Goal: Task Accomplishment & Management: Complete application form

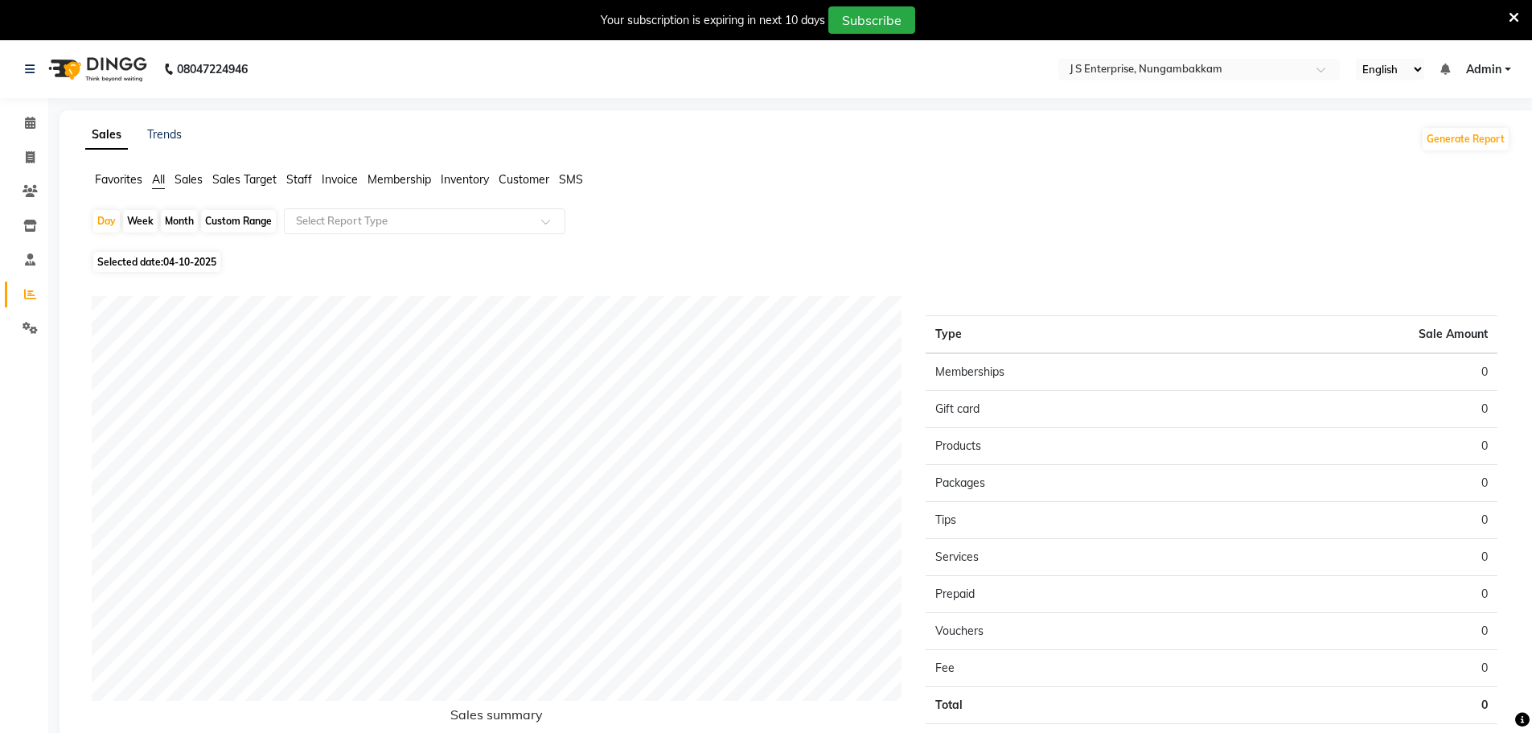
click at [1517, 23] on icon at bounding box center [1513, 17] width 10 height 14
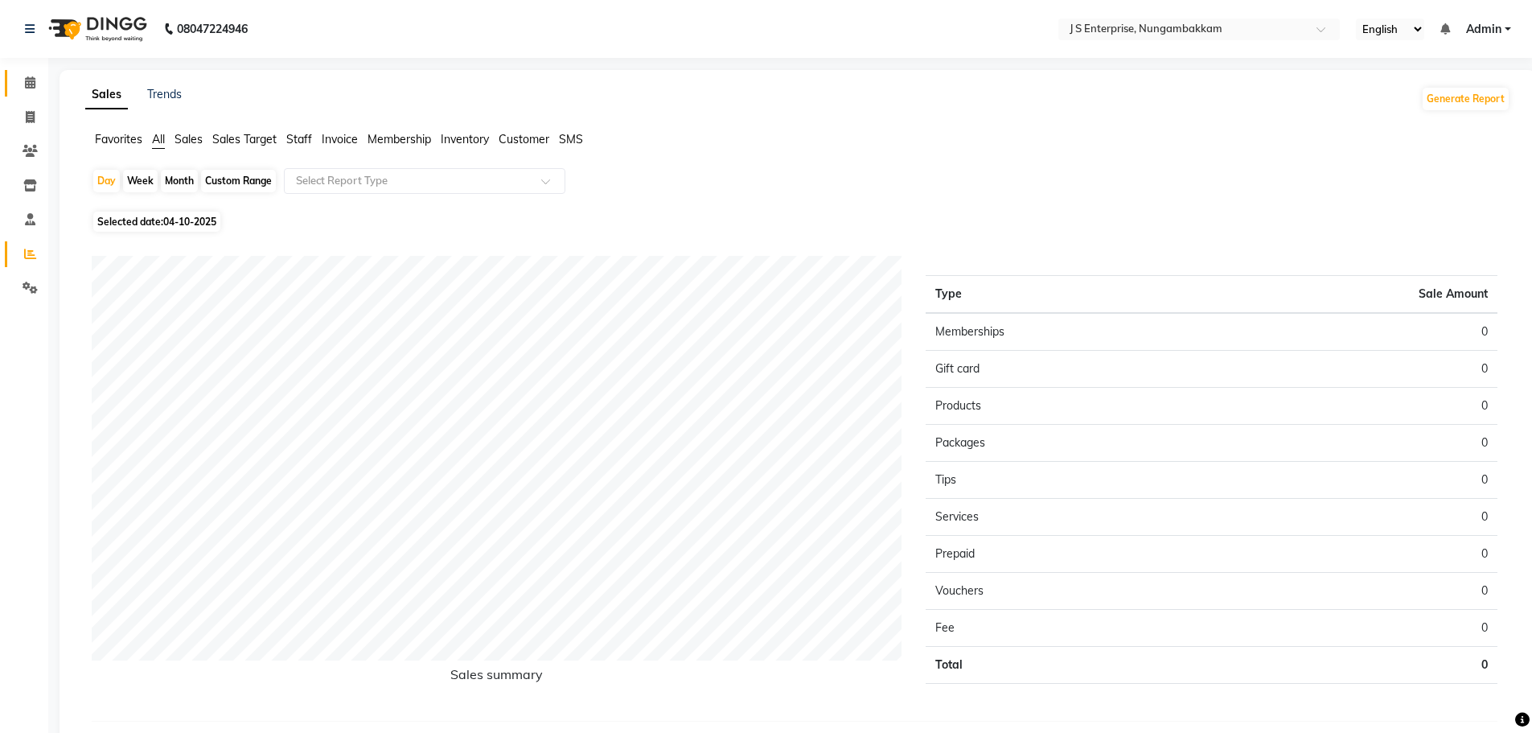
click at [10, 87] on link "Calendar" at bounding box center [24, 83] width 39 height 27
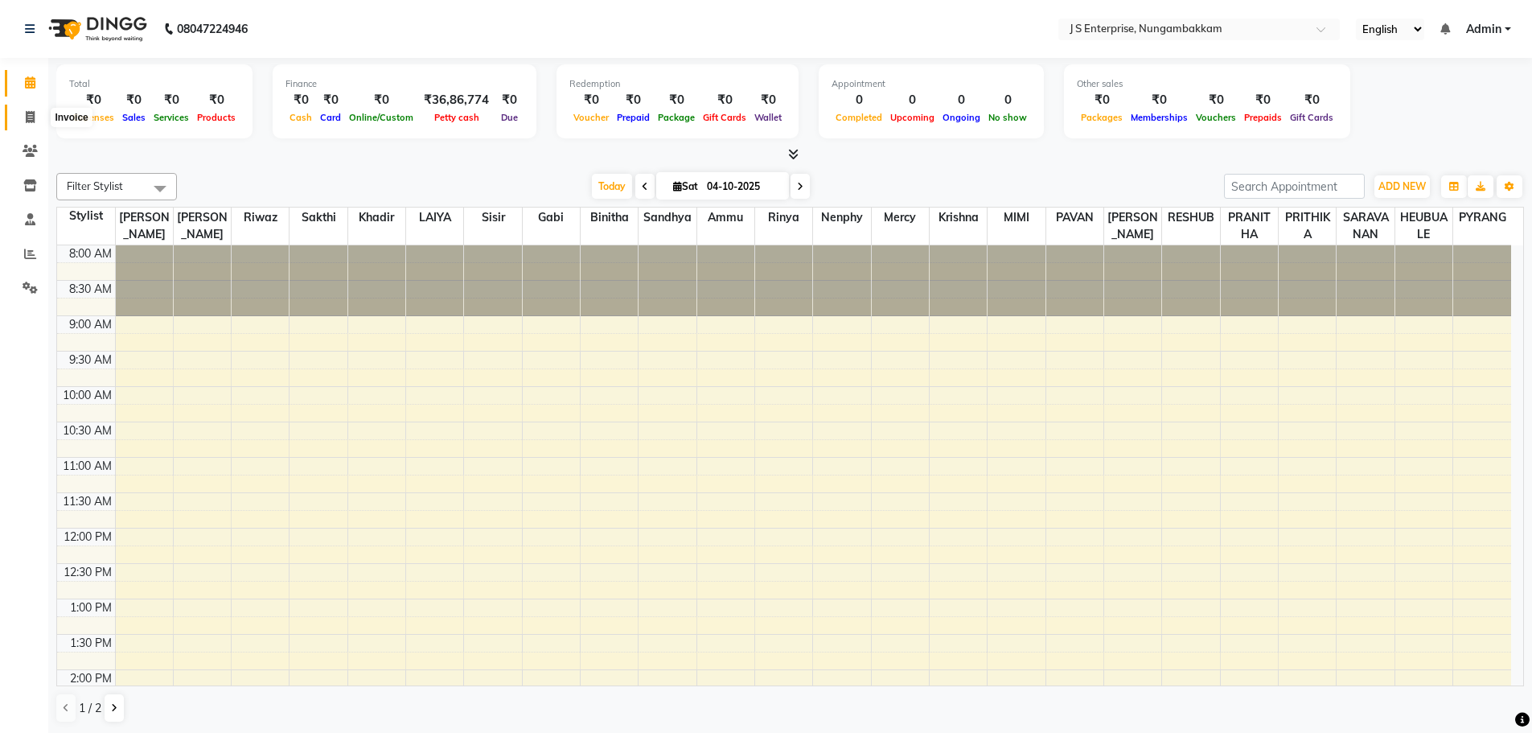
click at [35, 122] on icon at bounding box center [30, 117] width 9 height 12
select select "service"
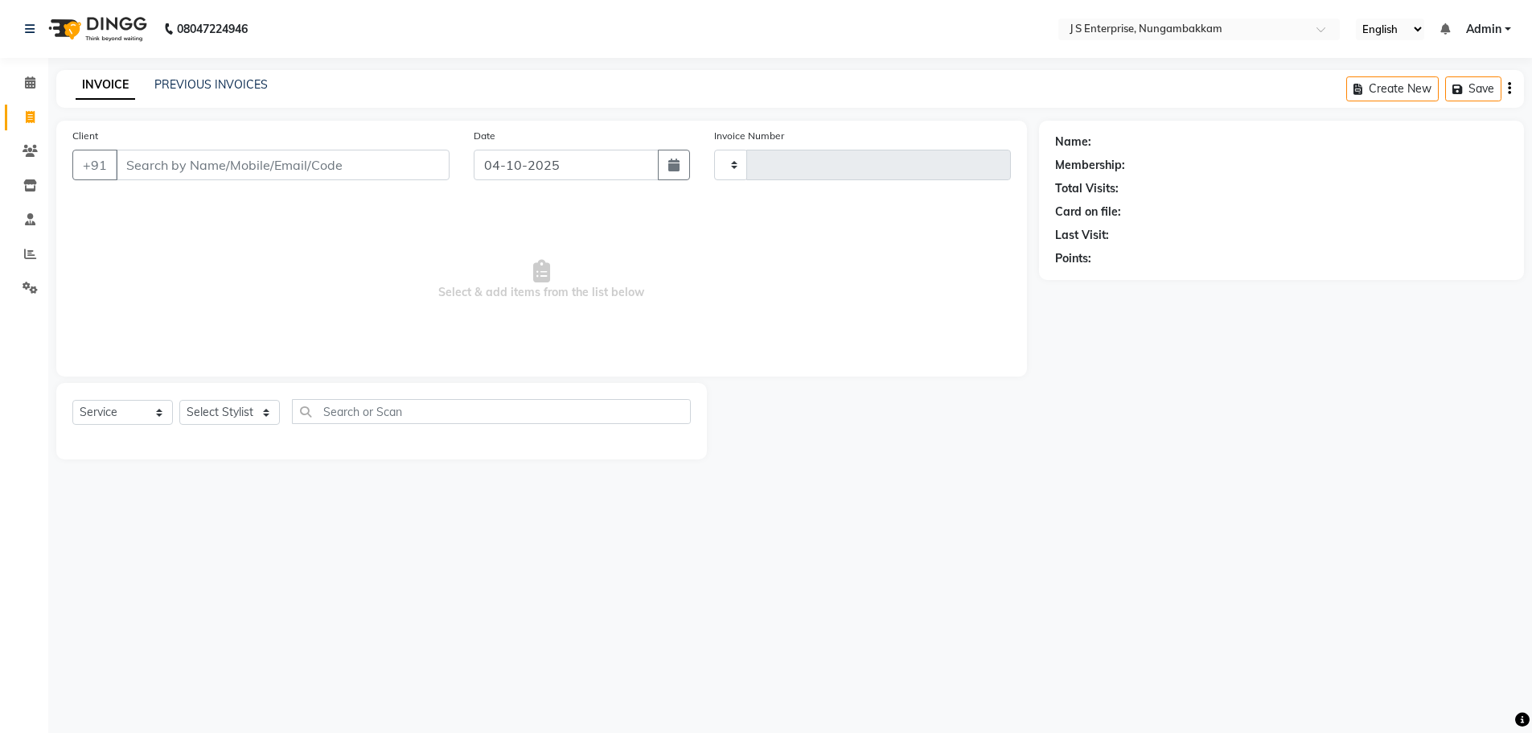
type input "1380"
select select "7359"
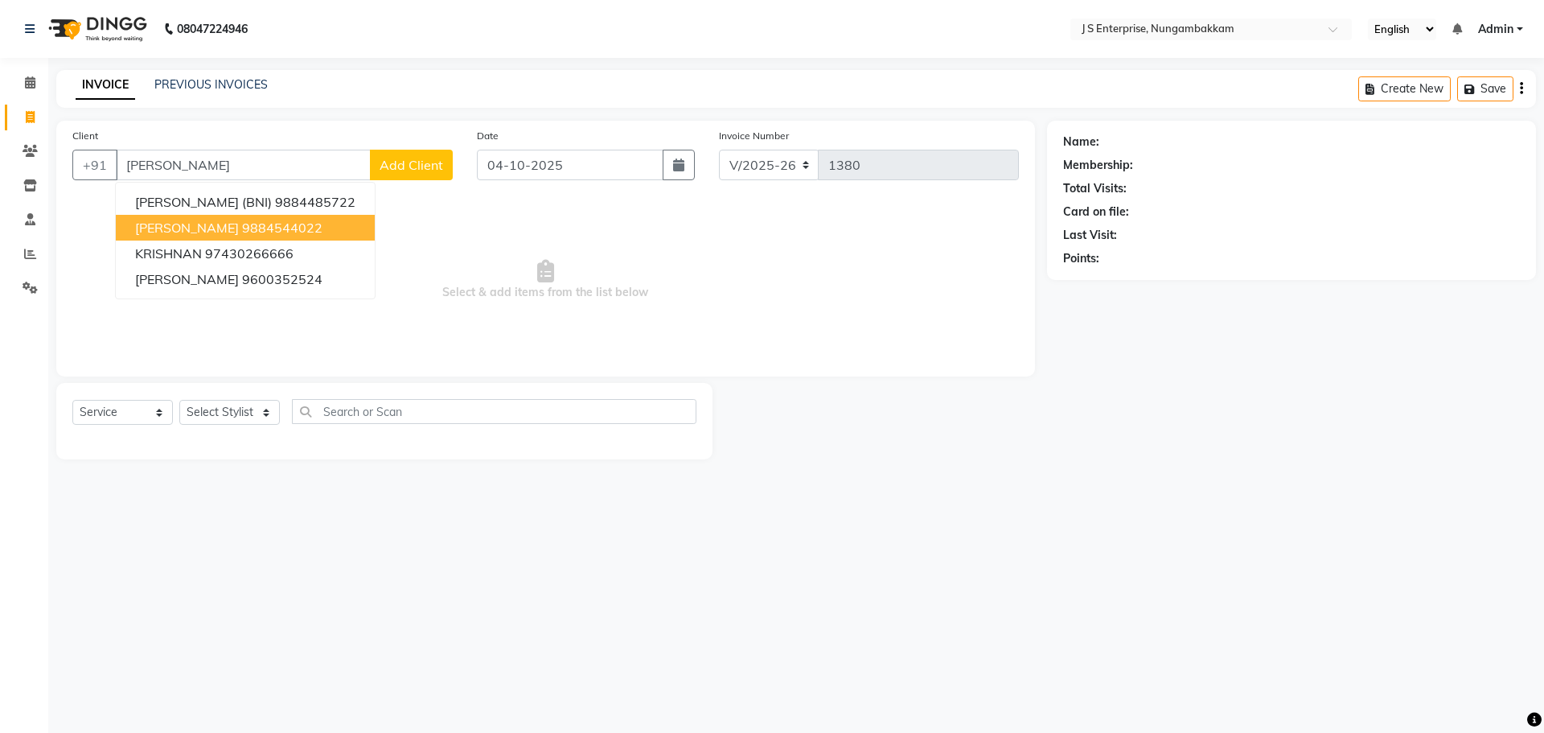
click at [242, 223] on ngb-highlight "9884544022" at bounding box center [282, 228] width 80 height 16
type input "9884544022"
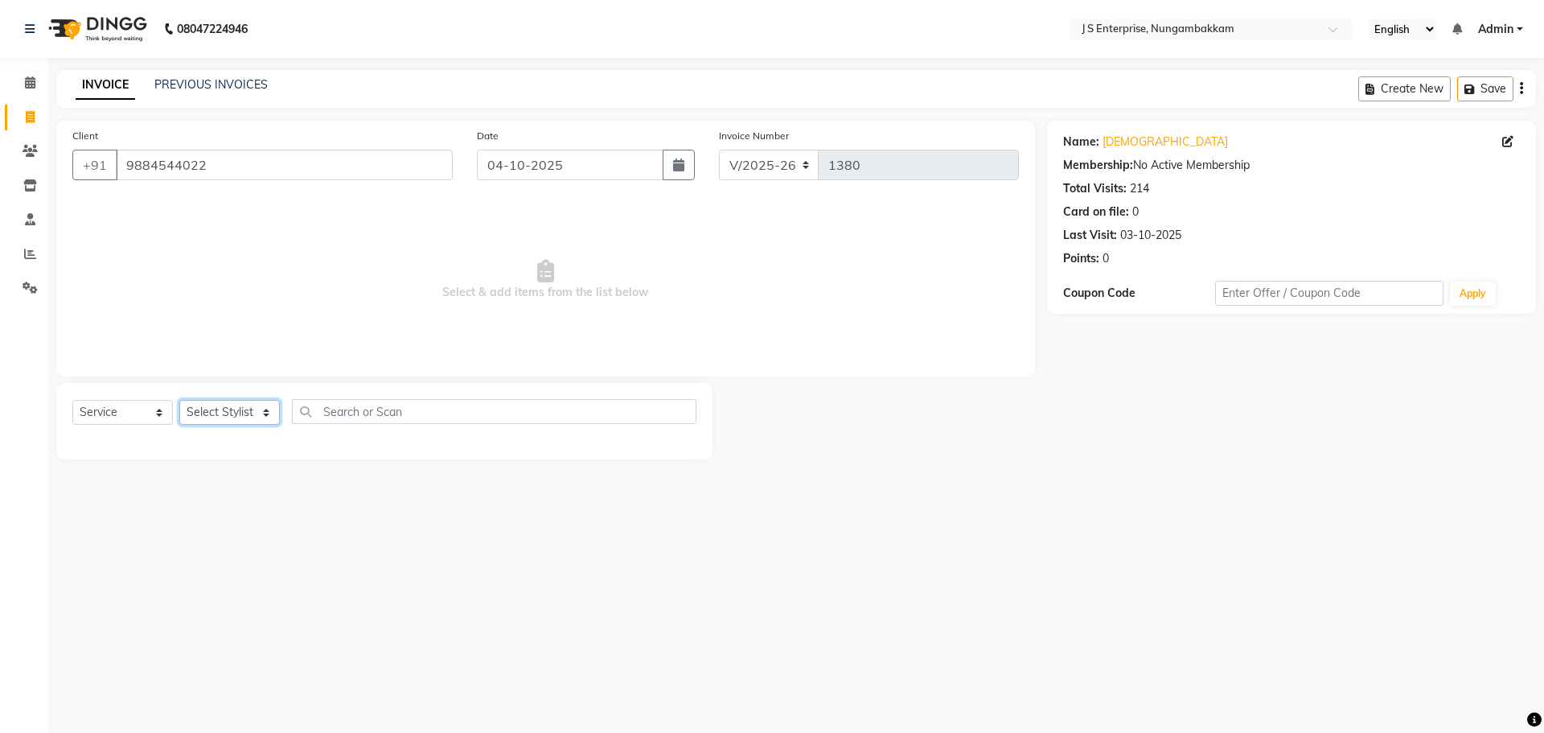
click at [253, 411] on select "Select Stylist [PERSON_NAME] [PERSON_NAME] [PERSON_NAME] [PERSON_NAME] krishna …" at bounding box center [229, 412] width 101 height 25
select select "63765"
click at [179, 400] on select "Select Stylist [PERSON_NAME] [PERSON_NAME] [PERSON_NAME] [PERSON_NAME] krishna …" at bounding box center [229, 412] width 101 height 25
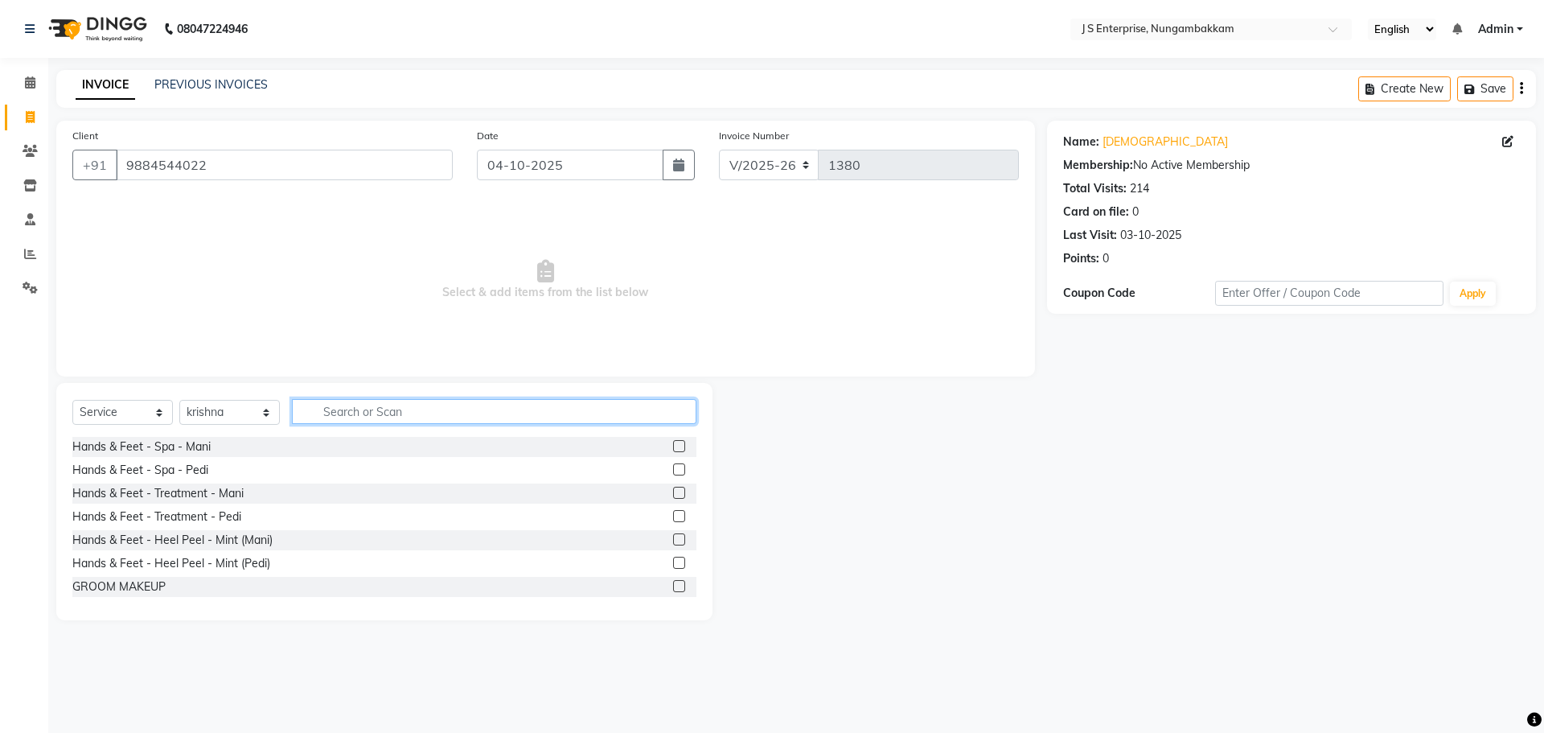
click at [396, 409] on input "text" at bounding box center [494, 411] width 404 height 25
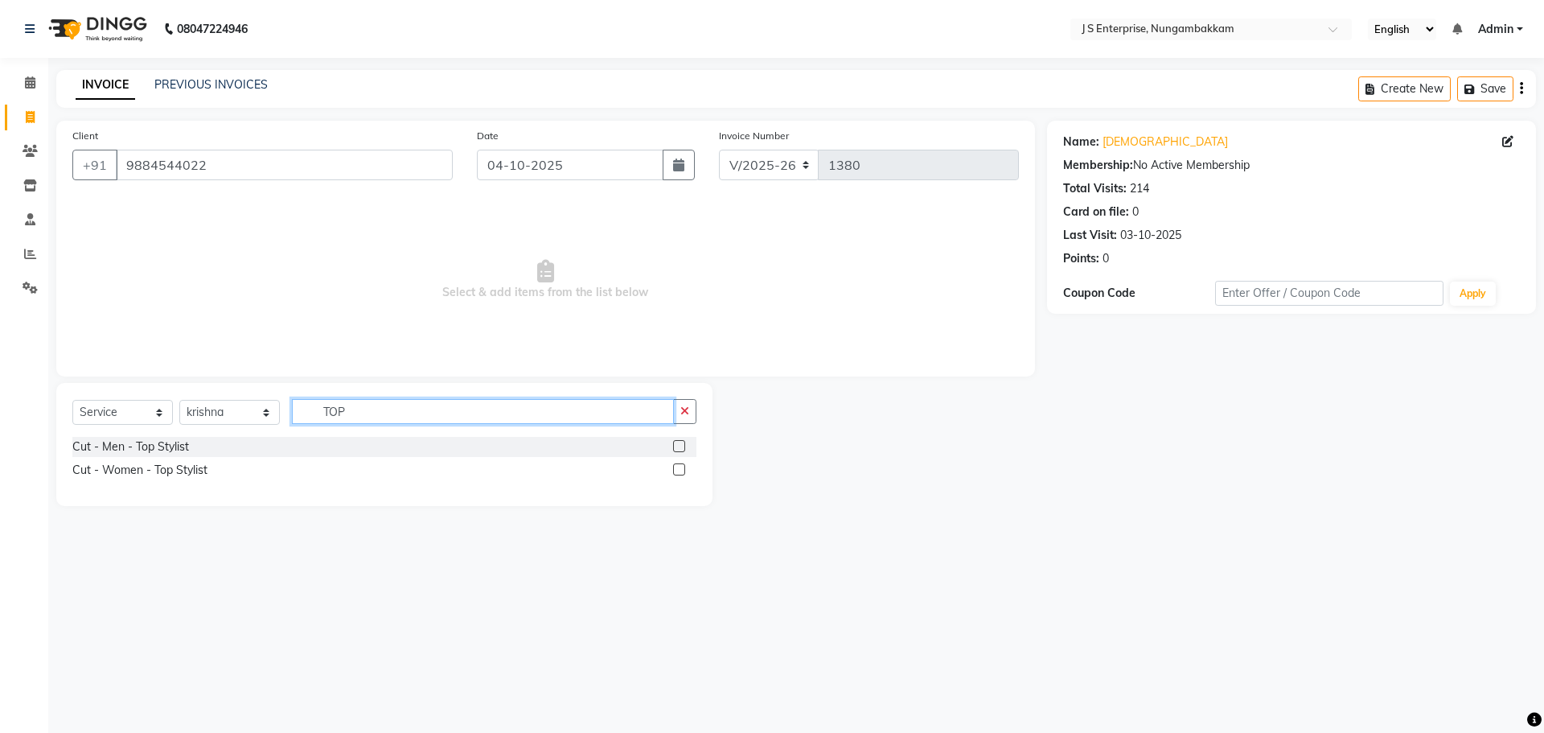
type input "TOP"
click at [684, 469] on label at bounding box center [679, 469] width 12 height 12
click at [683, 469] on input "checkbox" at bounding box center [678, 470] width 10 height 10
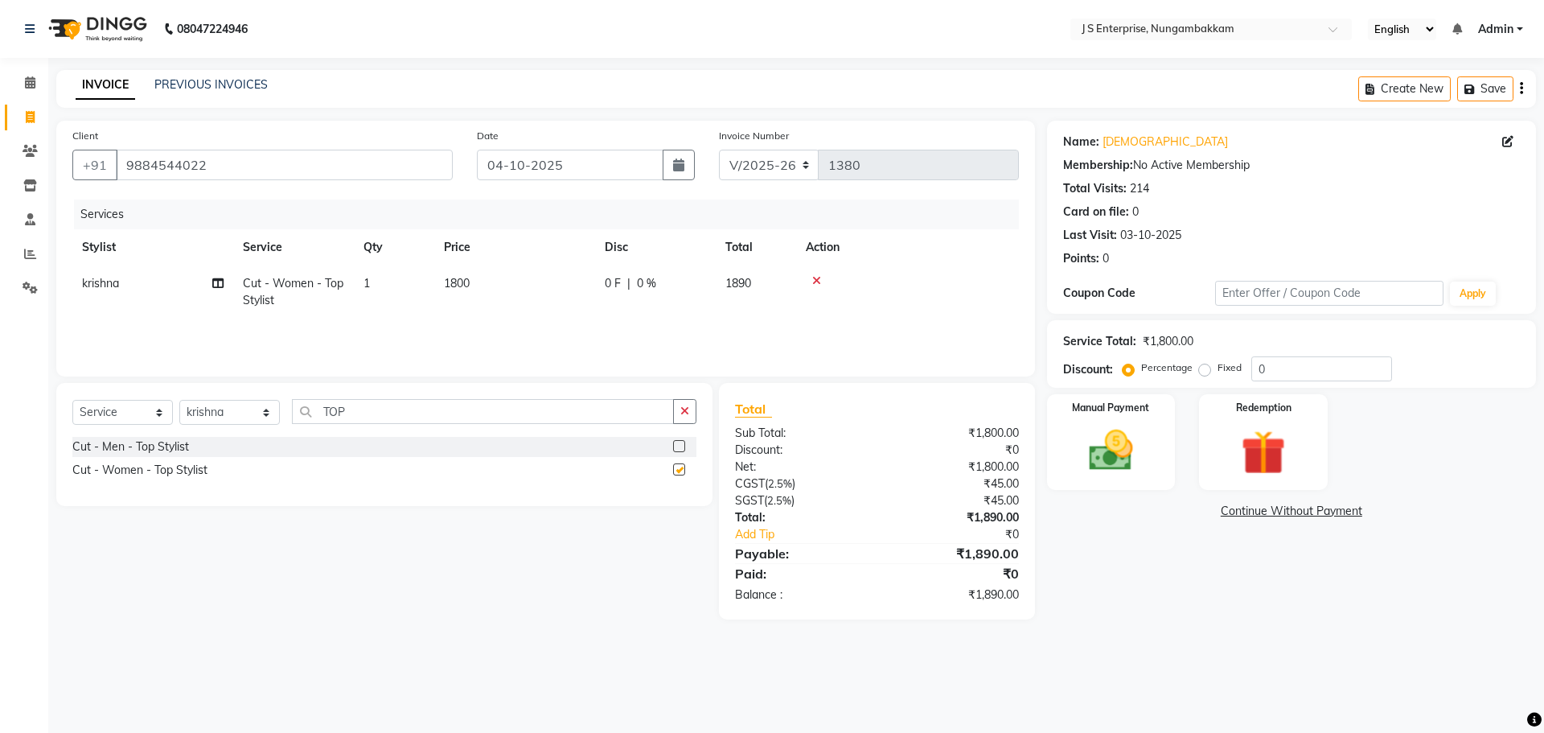
checkbox input "false"
click at [466, 288] on span "1800" at bounding box center [457, 283] width 26 height 14
select select "63765"
drag, startPoint x: 555, startPoint y: 285, endPoint x: 310, endPoint y: 274, distance: 244.7
click at [310, 274] on tr "[PERSON_NAME] [PERSON_NAME] [PERSON_NAME] [PERSON_NAME] [PERSON_NAME] mercy [PE…" at bounding box center [545, 299] width 946 height 68
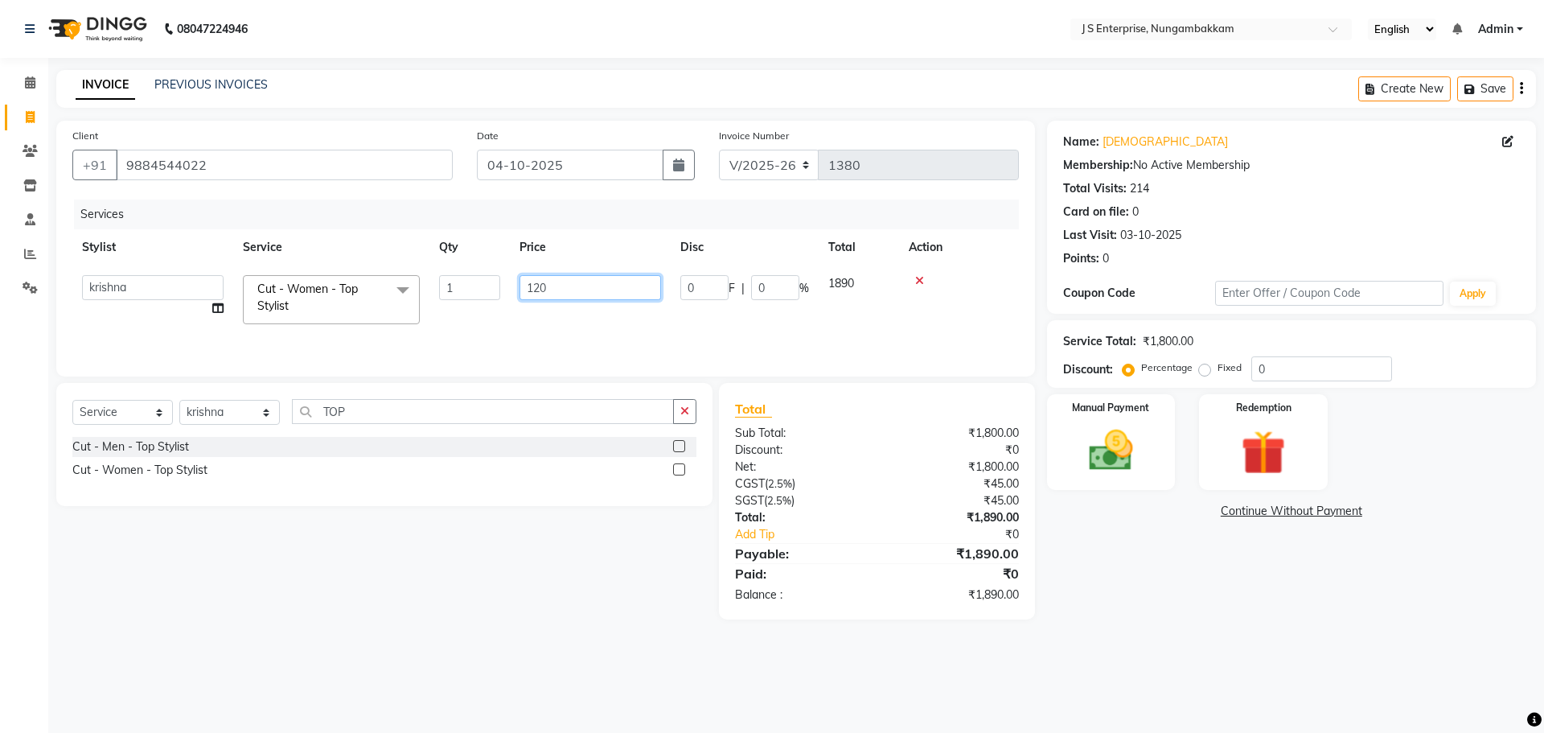
type input "1200"
click at [439, 312] on tr "[PERSON_NAME] [PERSON_NAME] [PERSON_NAME] [PERSON_NAME] [PERSON_NAME] mercy [PE…" at bounding box center [545, 299] width 946 height 68
click at [466, 292] on td "1200" at bounding box center [514, 291] width 161 height 53
select select "63765"
drag, startPoint x: 565, startPoint y: 289, endPoint x: 193, endPoint y: 250, distance: 374.4
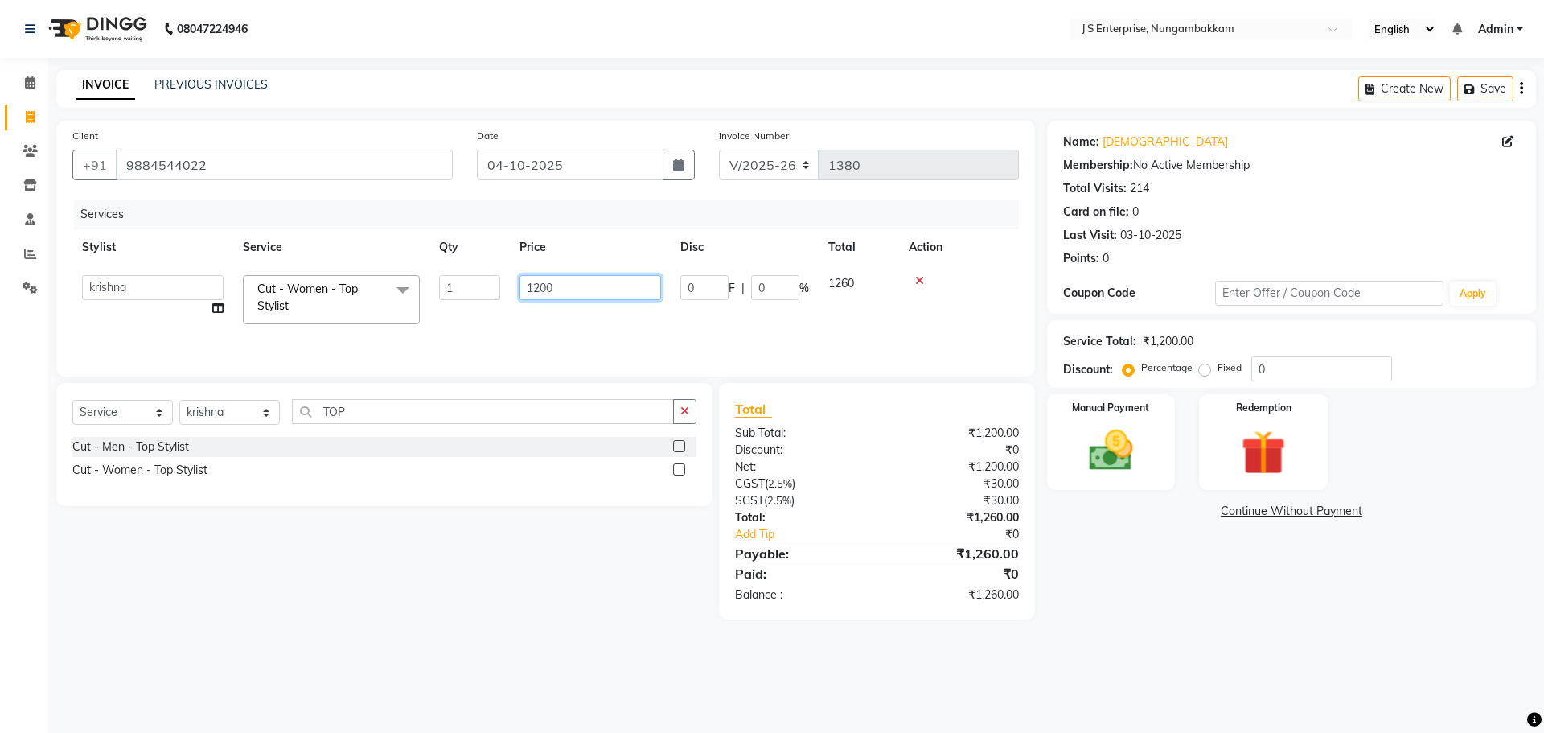
click at [189, 245] on table "Stylist Service Qty Price Disc Total Action [PERSON_NAME] [PERSON_NAME] [PERSON…" at bounding box center [545, 281] width 946 height 105
type input "1250"
click at [499, 322] on div "Services Stylist Service Qty Price Disc Total Action krishna Cut - Women - Top …" at bounding box center [545, 279] width 946 height 161
click at [1217, 367] on label "Fixed" at bounding box center [1229, 367] width 24 height 14
click at [1205, 367] on input "Fixed" at bounding box center [1207, 367] width 11 height 11
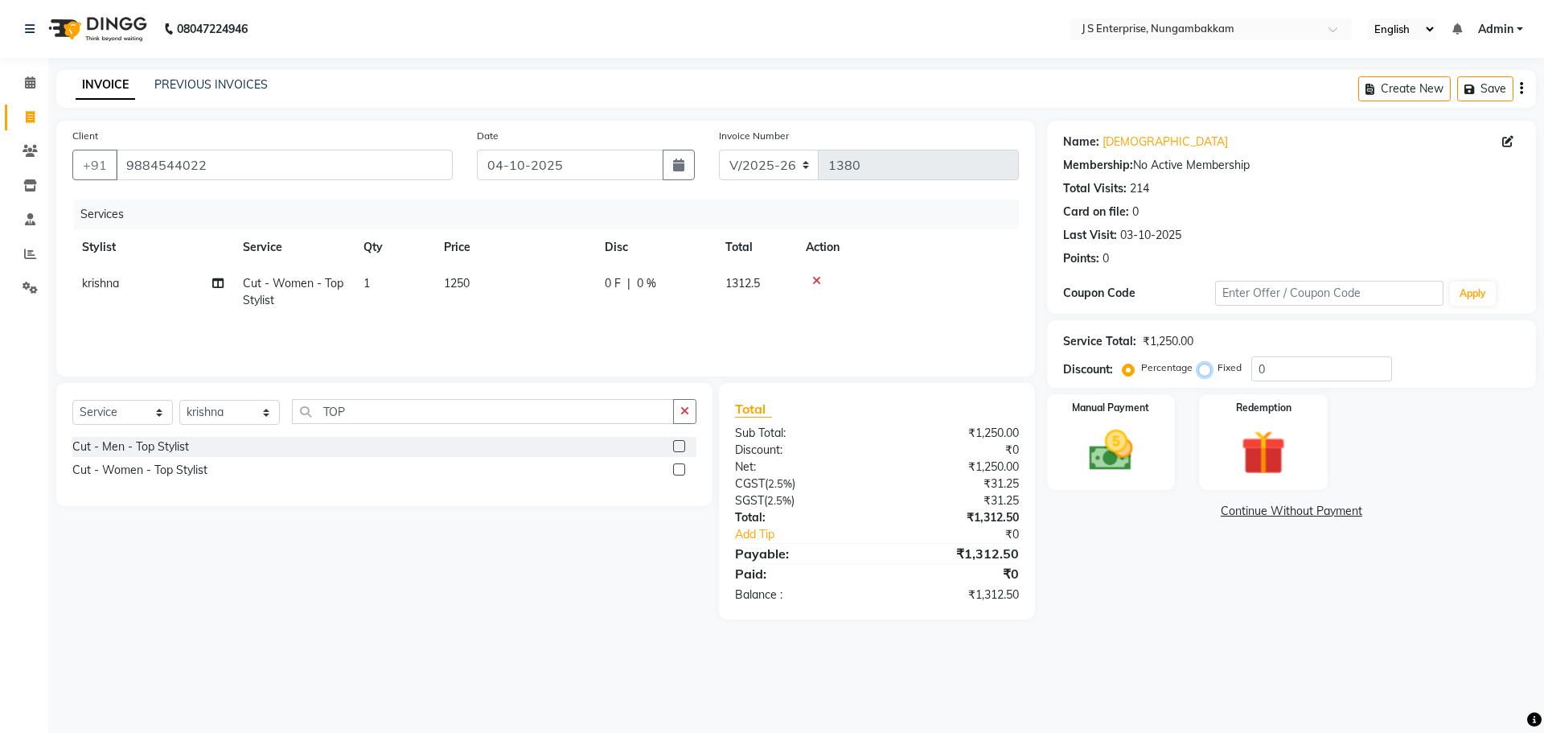
radio input "true"
drag, startPoint x: 1285, startPoint y: 362, endPoint x: 963, endPoint y: 343, distance: 323.0
click at [958, 335] on div "Client [PHONE_NUMBER] Date [DATE] Invoice Number V/2025 V/[PHONE_NUMBER] Servic…" at bounding box center [796, 370] width 1504 height 499
type input "27"
click at [1094, 446] on img at bounding box center [1110, 450] width 75 height 53
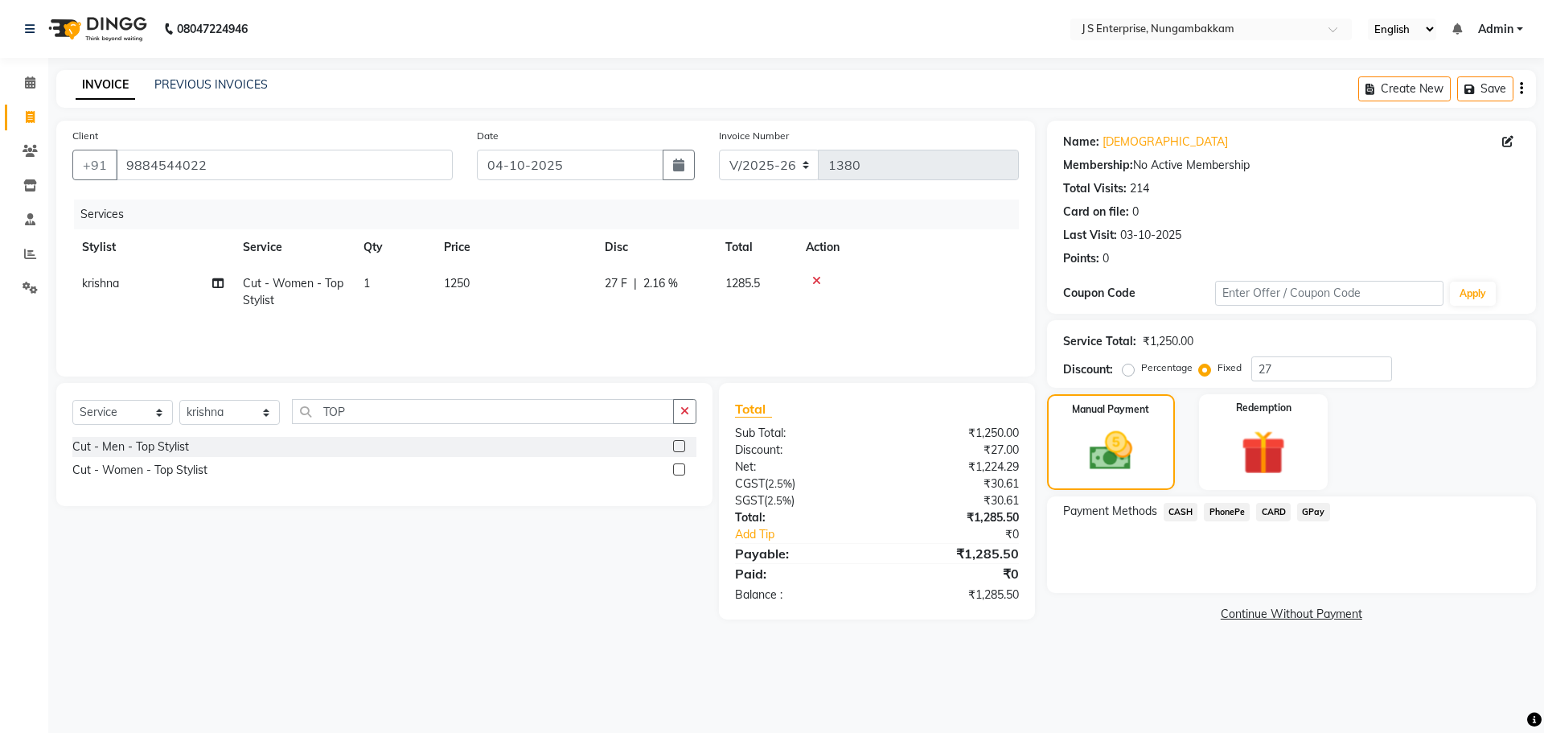
drag, startPoint x: 1316, startPoint y: 516, endPoint x: 1332, endPoint y: 514, distance: 16.3
click at [1316, 516] on span "GPay" at bounding box center [1313, 512] width 33 height 18
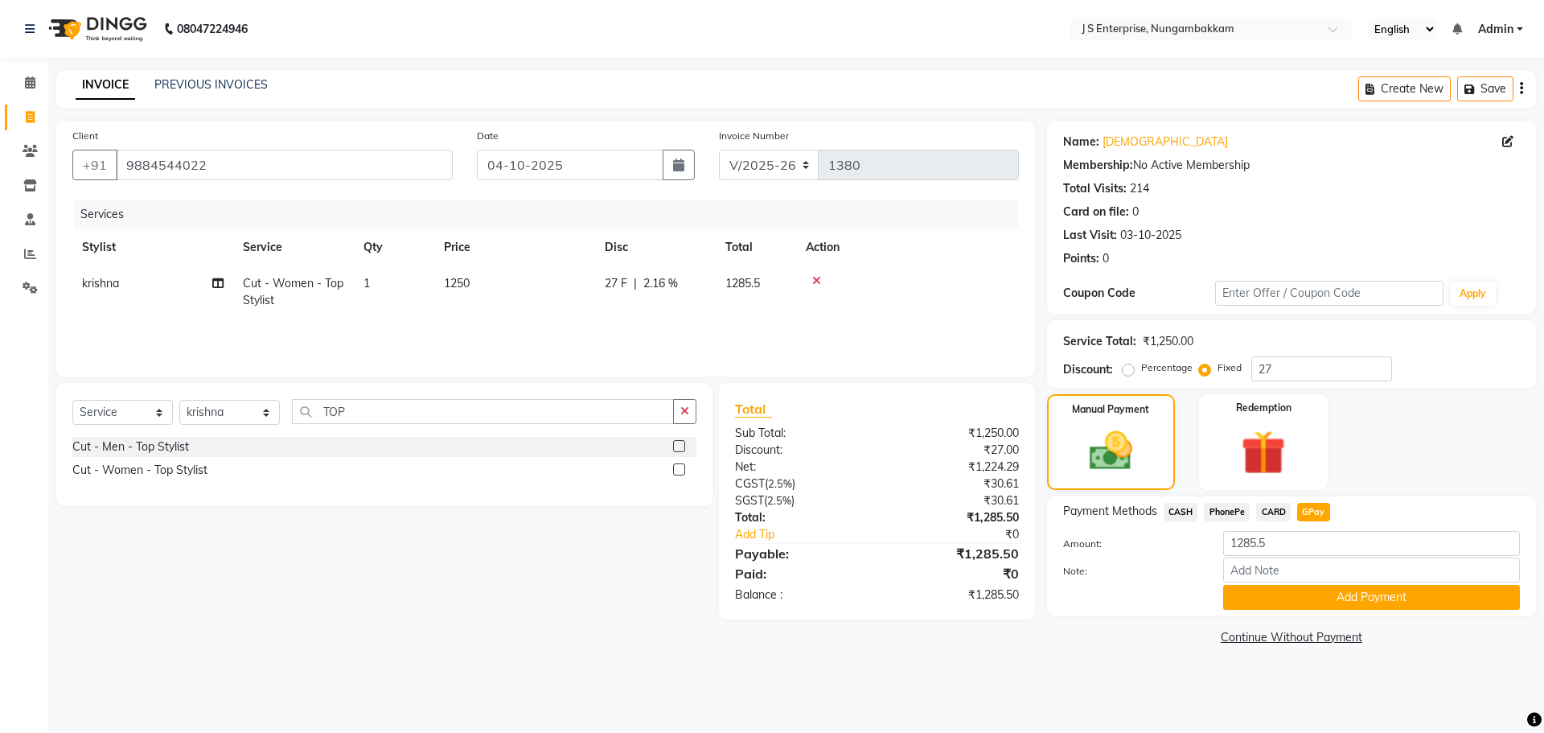
click at [1155, 630] on link "Continue Without Payment" at bounding box center [1291, 637] width 482 height 17
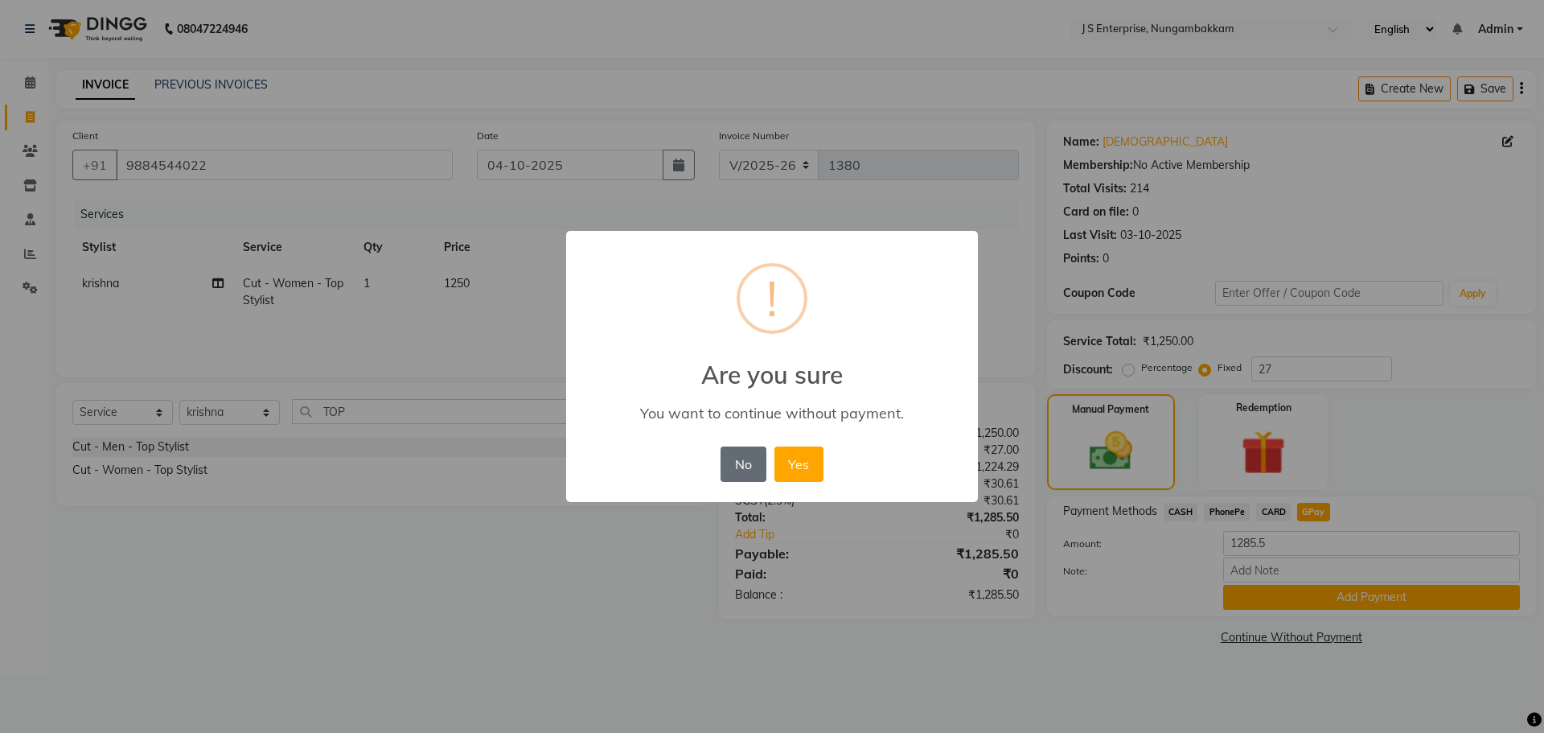
click at [731, 469] on button "No" at bounding box center [742, 463] width 45 height 35
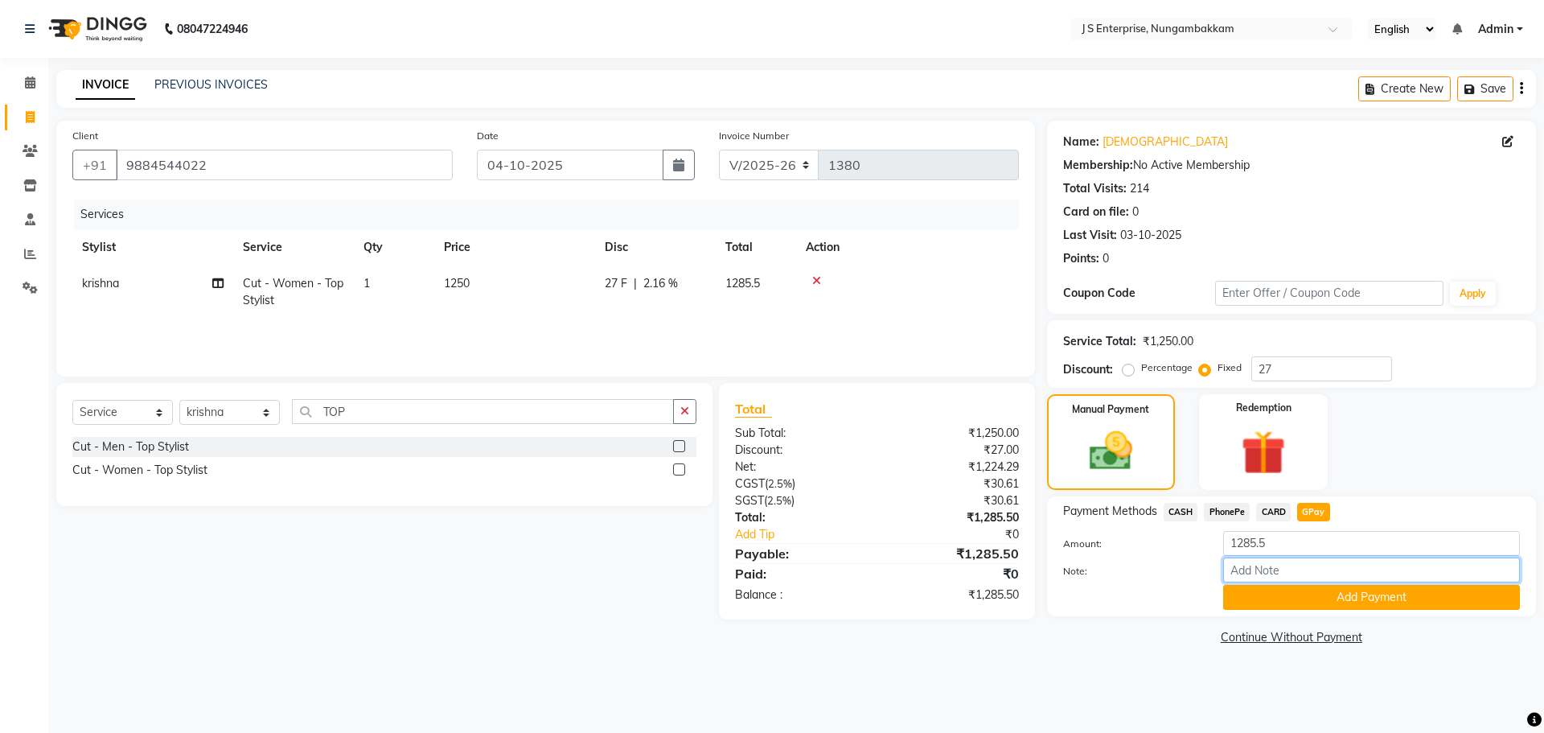
click at [1317, 566] on input "Note:" at bounding box center [1371, 569] width 297 height 25
type input "BARBERA"
click at [1267, 593] on button "Add Payment" at bounding box center [1371, 597] width 297 height 25
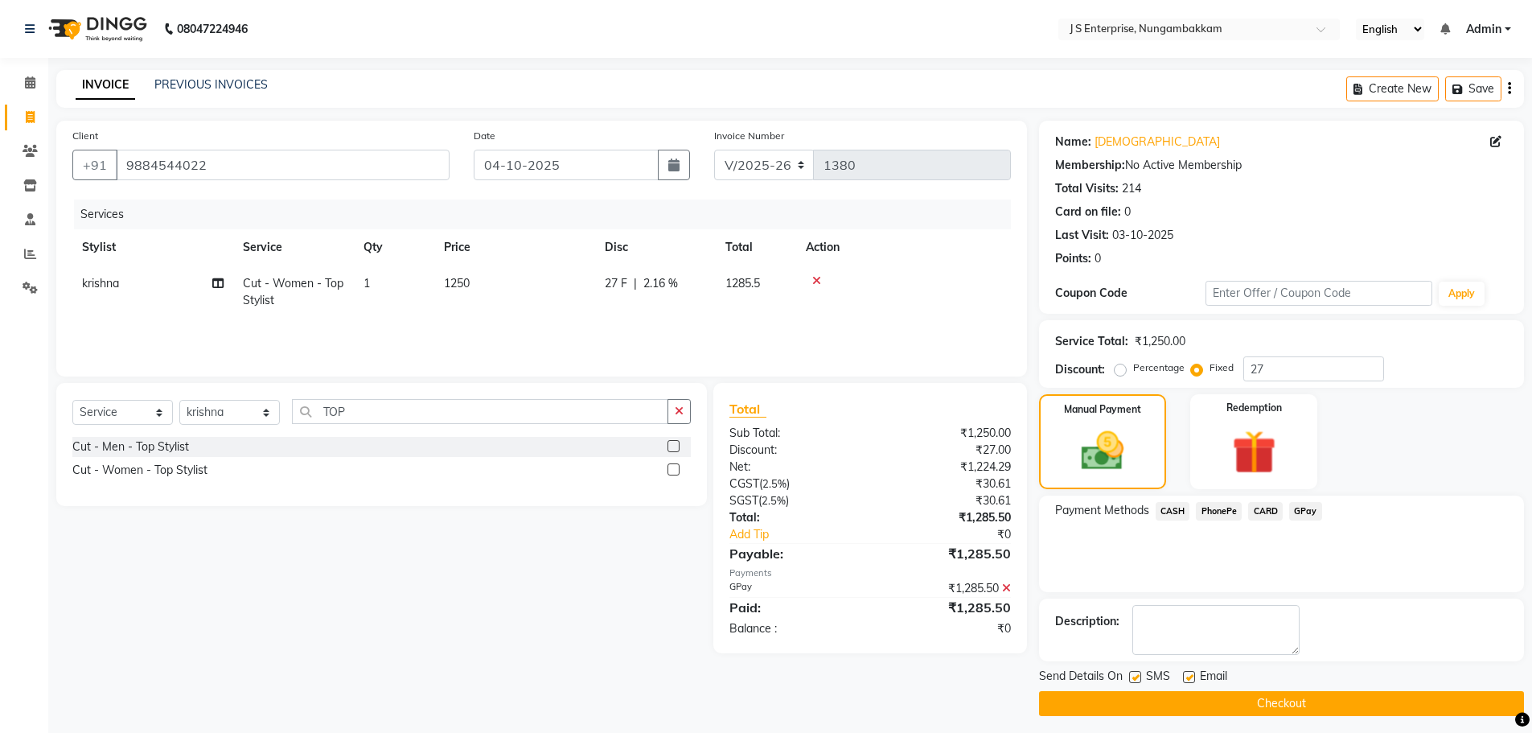
click at [1352, 700] on button "Checkout" at bounding box center [1281, 703] width 485 height 25
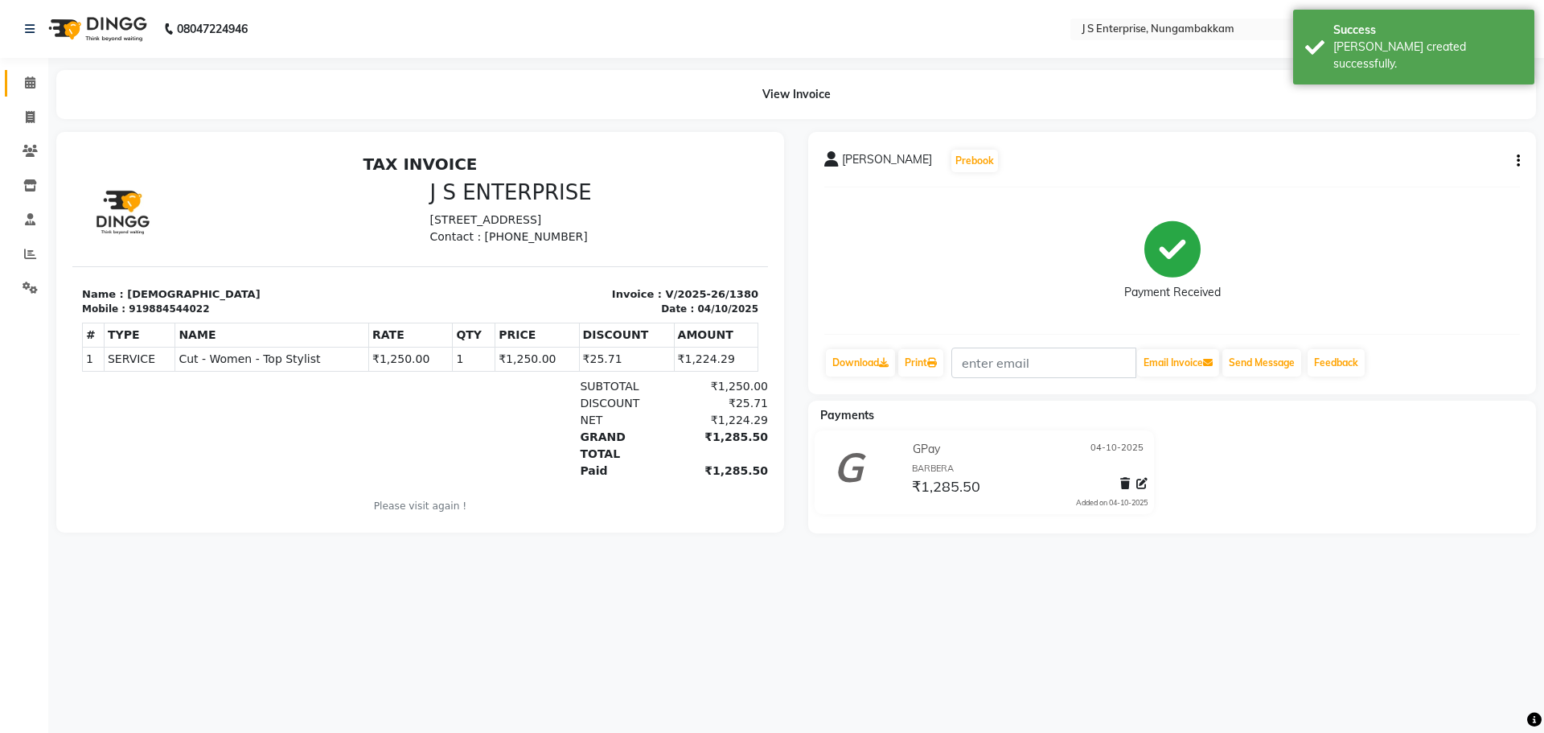
drag, startPoint x: 44, startPoint y: 82, endPoint x: 35, endPoint y: 84, distance: 9.8
click at [40, 82] on app-home "08047224946 Select Location × J S Enterprise, Nungambakkam English ENGLISH Espa…" at bounding box center [772, 278] width 1544 height 557
click at [27, 85] on icon at bounding box center [30, 82] width 10 height 12
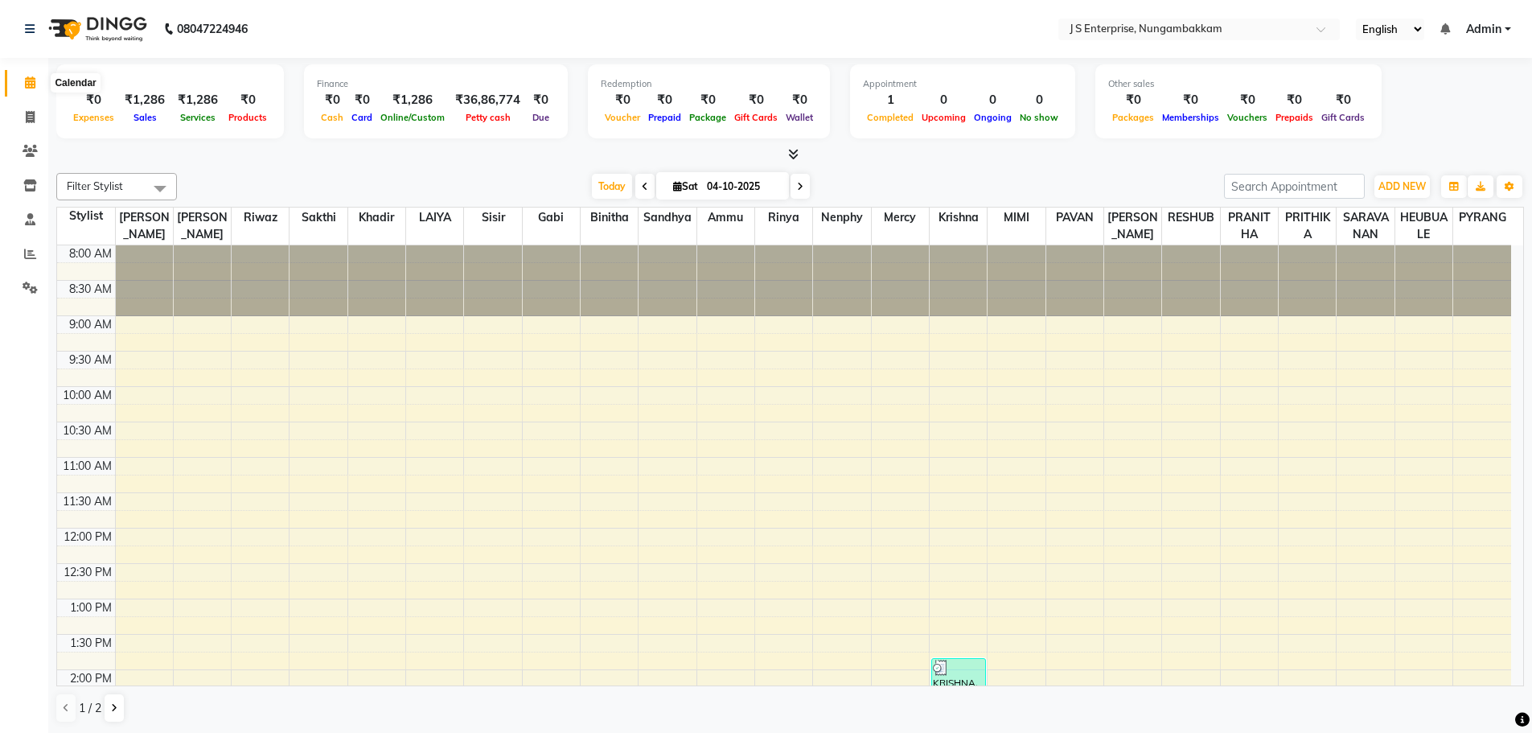
click at [29, 81] on icon at bounding box center [30, 82] width 10 height 12
click at [33, 82] on icon at bounding box center [30, 82] width 10 height 12
click at [18, 109] on span at bounding box center [30, 118] width 28 height 18
select select "7359"
select select "service"
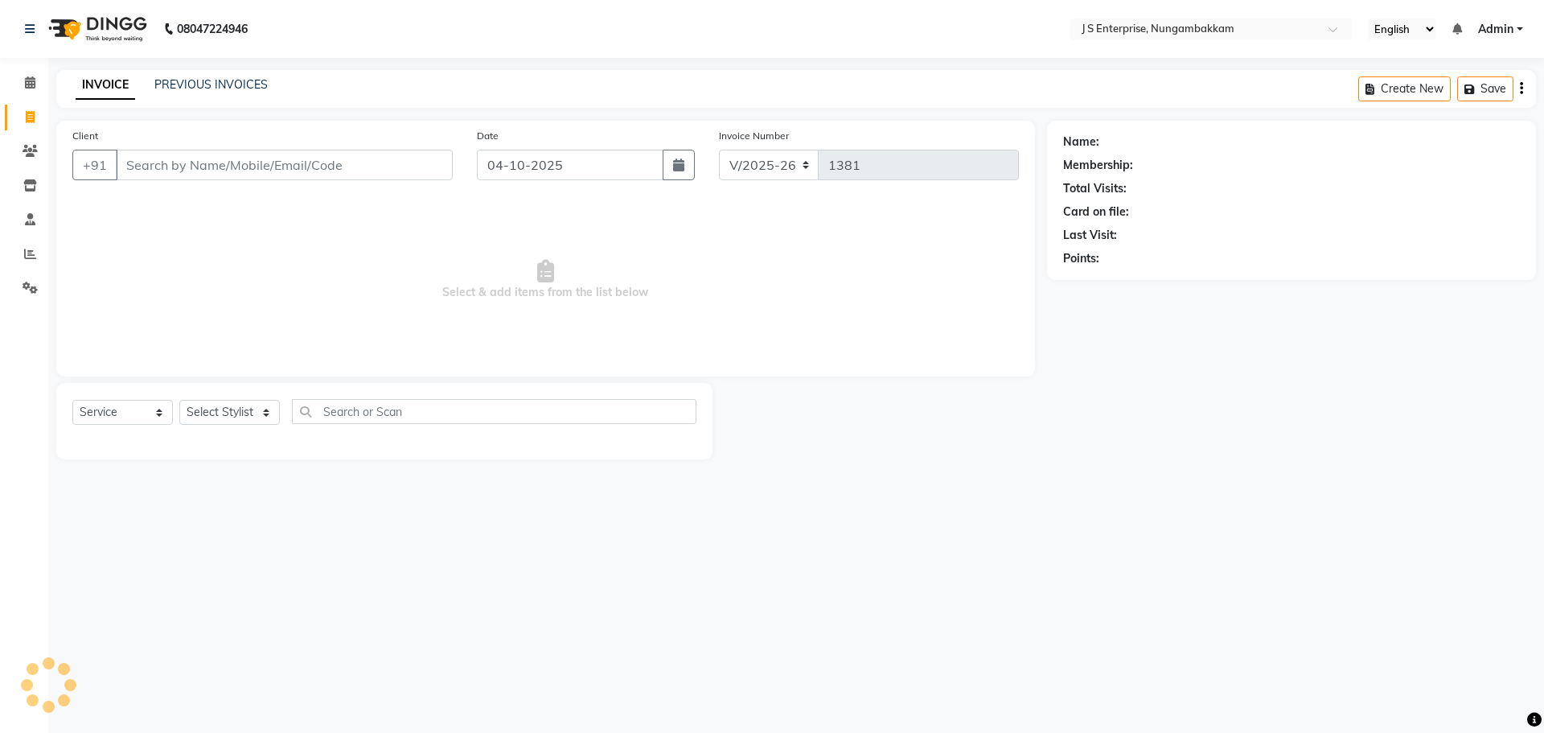
click at [236, 151] on input "Client" at bounding box center [284, 165] width 337 height 31
click at [236, 159] on input "Client" at bounding box center [284, 165] width 337 height 31
type input "9"
type input "D"
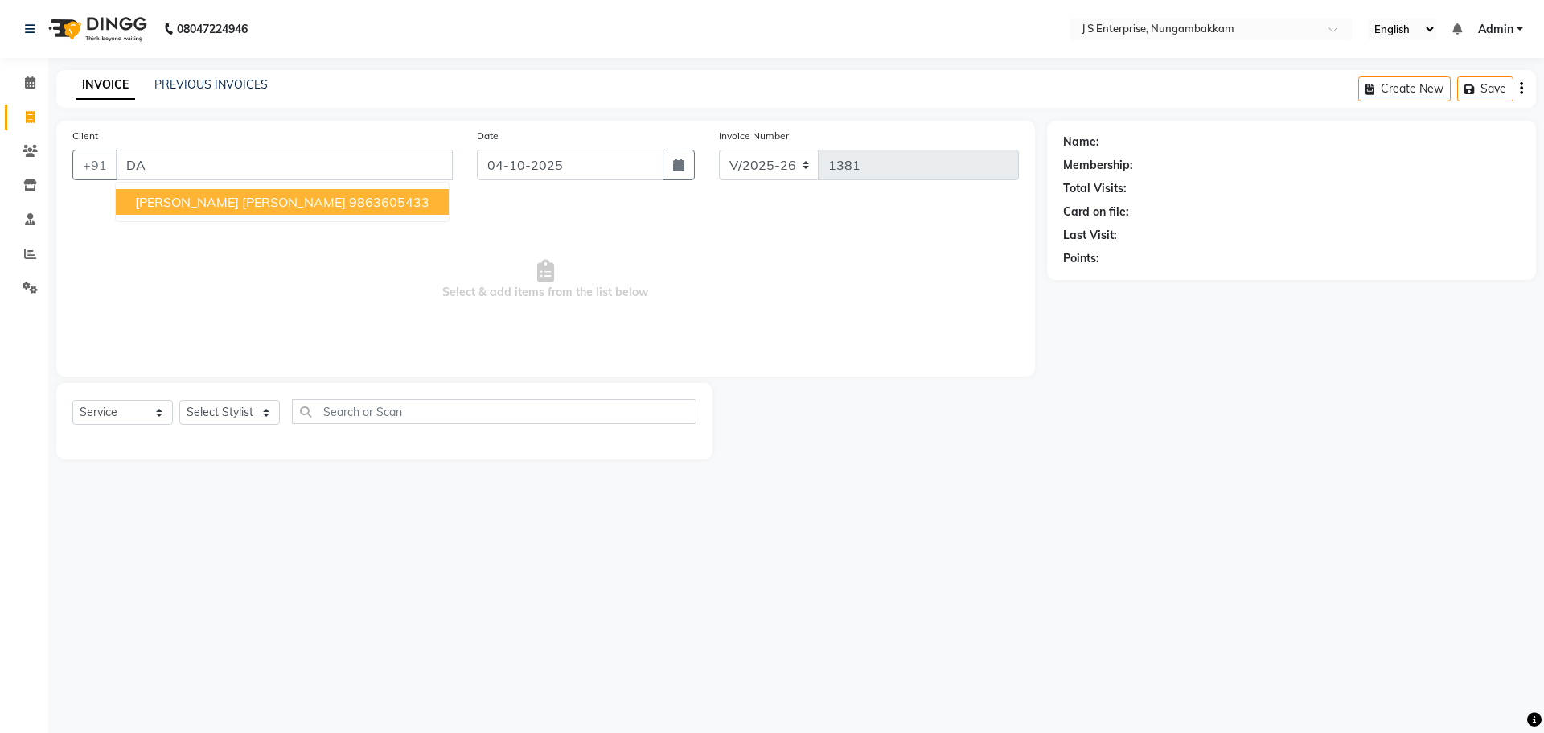
type input "D"
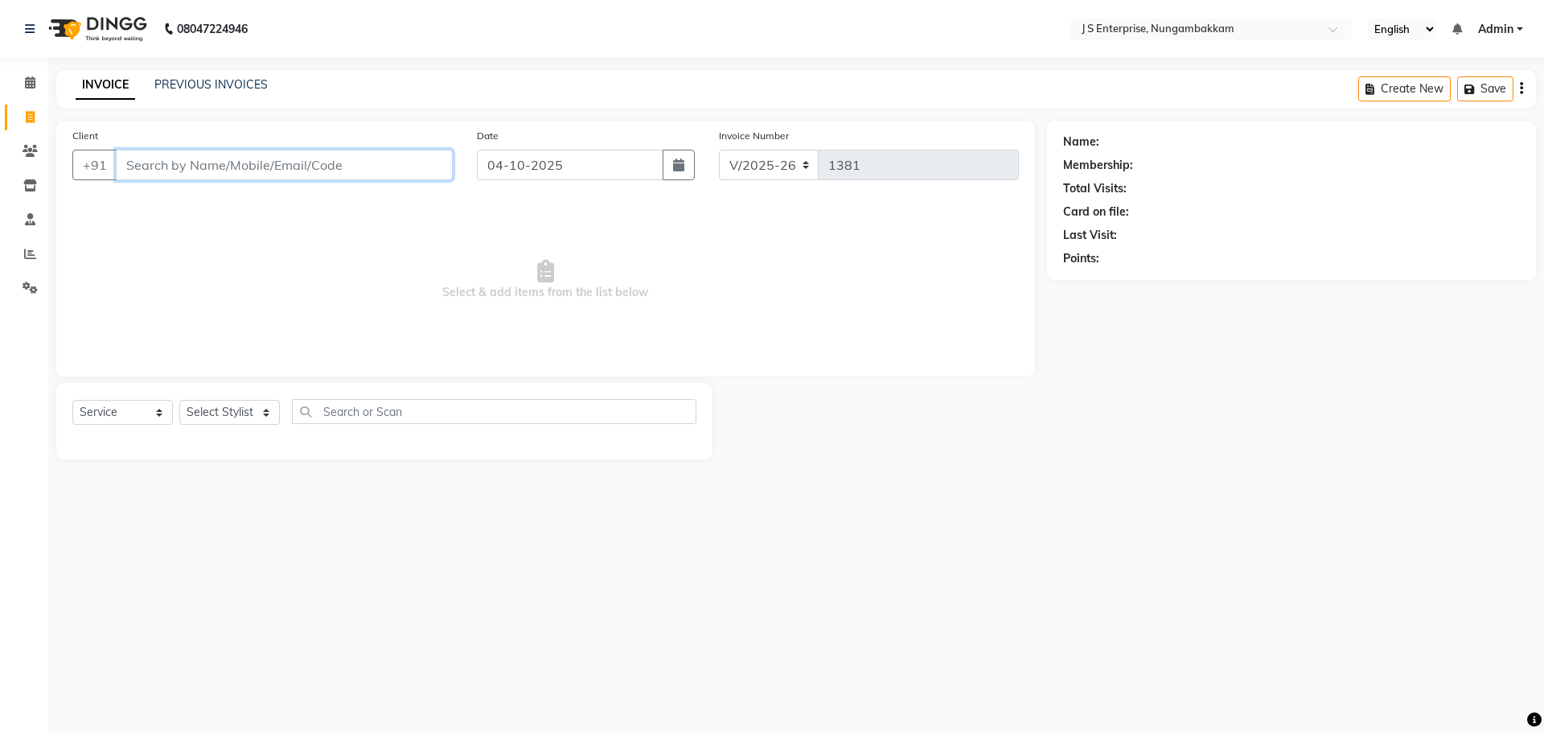
click at [183, 163] on input "Client" at bounding box center [284, 165] width 337 height 31
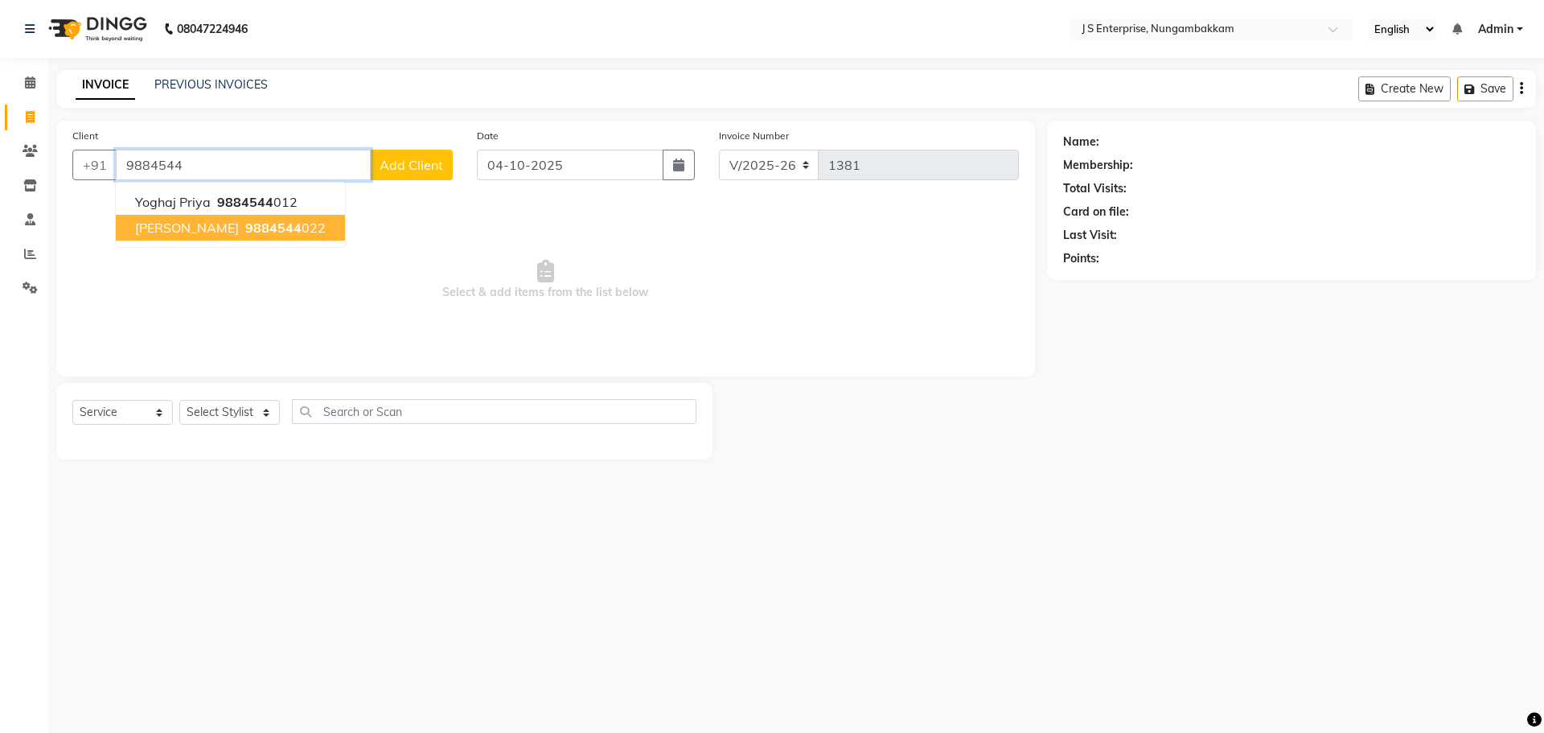
click at [245, 228] on span "9884544" at bounding box center [273, 228] width 56 height 16
type input "9884544022"
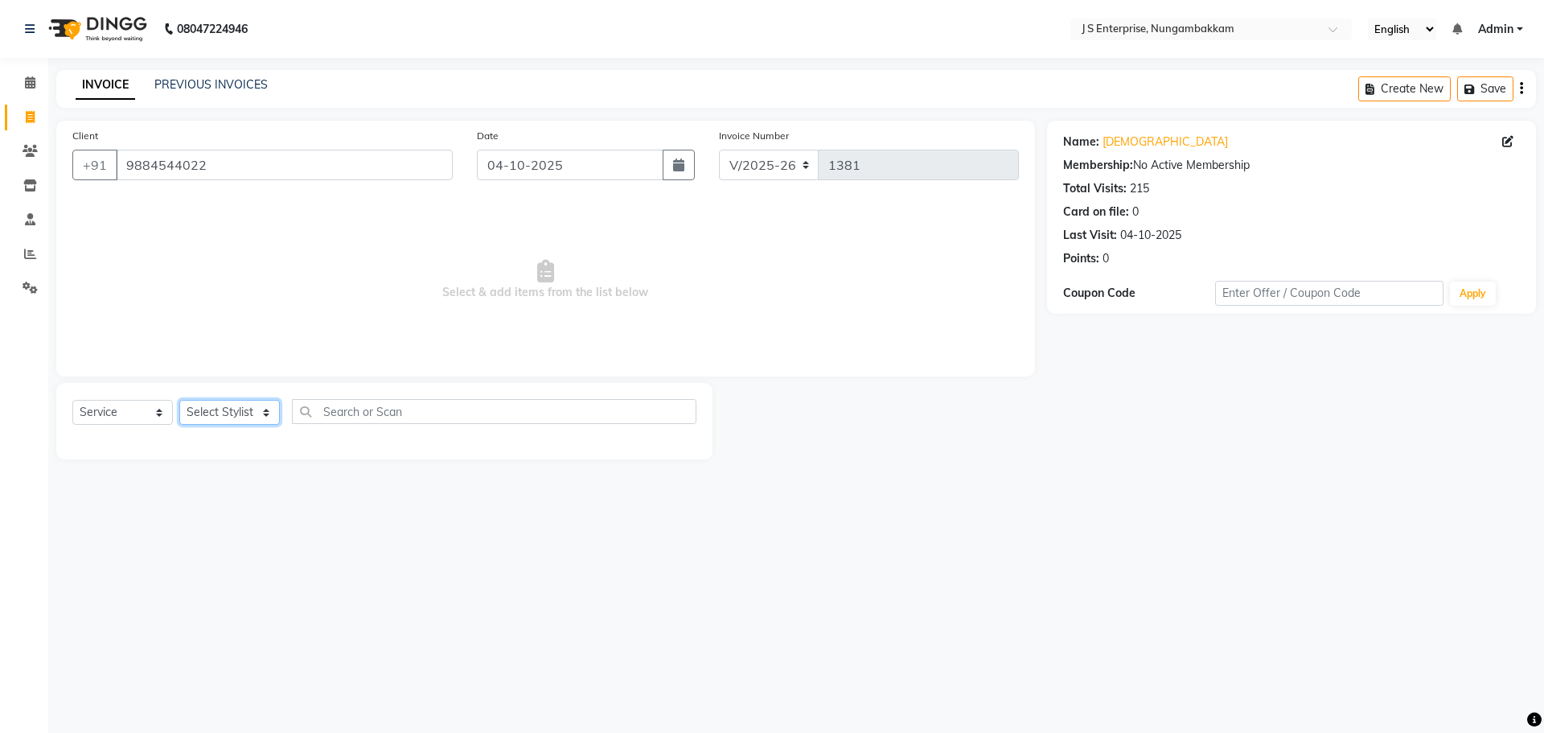
click at [271, 418] on select "Select Stylist [PERSON_NAME] [PERSON_NAME] [PERSON_NAME] [PERSON_NAME] krishna …" at bounding box center [229, 412] width 101 height 25
click at [406, 253] on span "Select & add items from the list below" at bounding box center [545, 279] width 946 height 161
click at [240, 409] on select "Select Stylist [PERSON_NAME] [PERSON_NAME] [PERSON_NAME] [PERSON_NAME] krishna …" at bounding box center [229, 412] width 101 height 25
select select "63765"
click at [179, 400] on select "Select Stylist [PERSON_NAME] [PERSON_NAME] [PERSON_NAME] [PERSON_NAME] krishna …" at bounding box center [229, 412] width 101 height 25
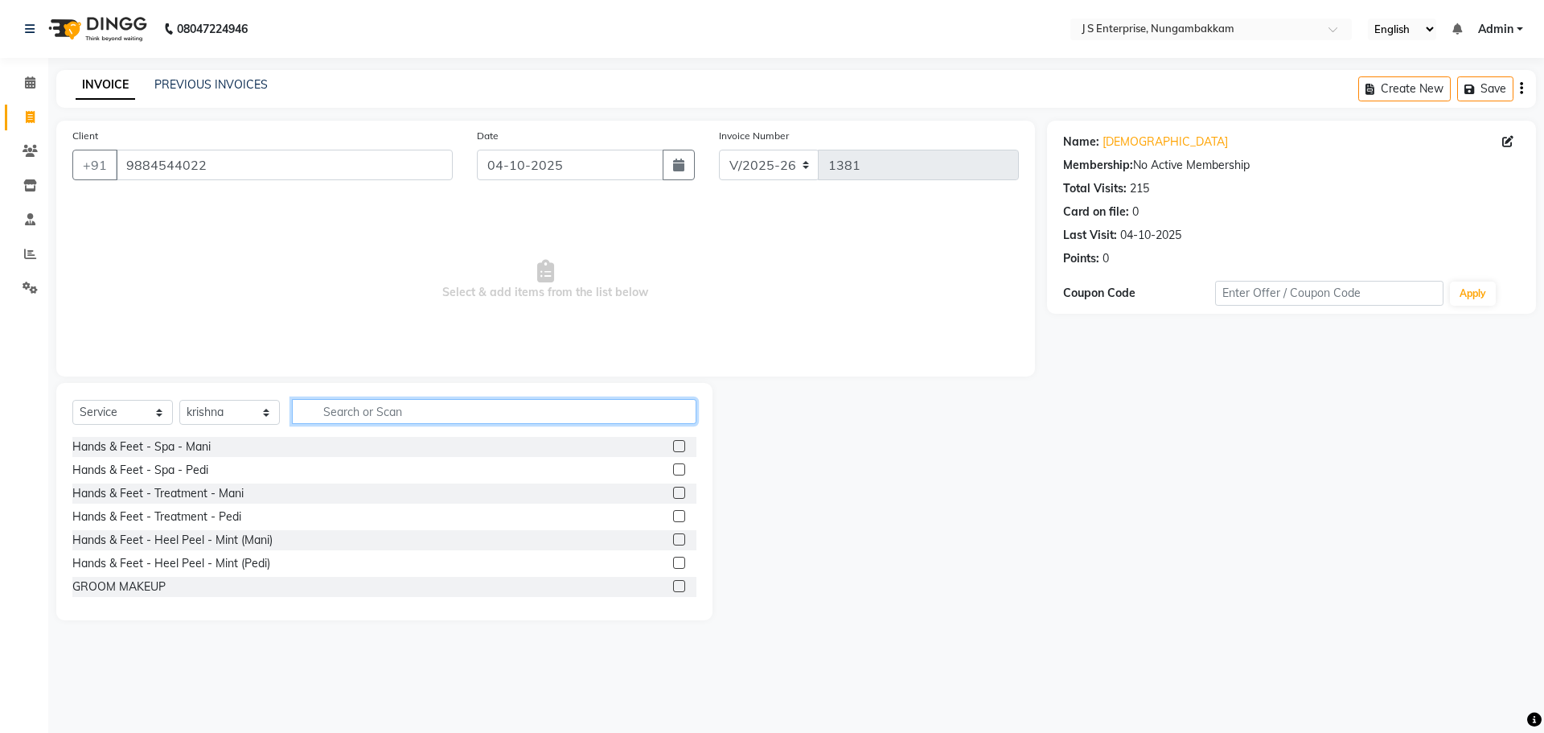
click at [345, 407] on input "text" at bounding box center [494, 411] width 404 height 25
type input "C"
type input "DIRE"
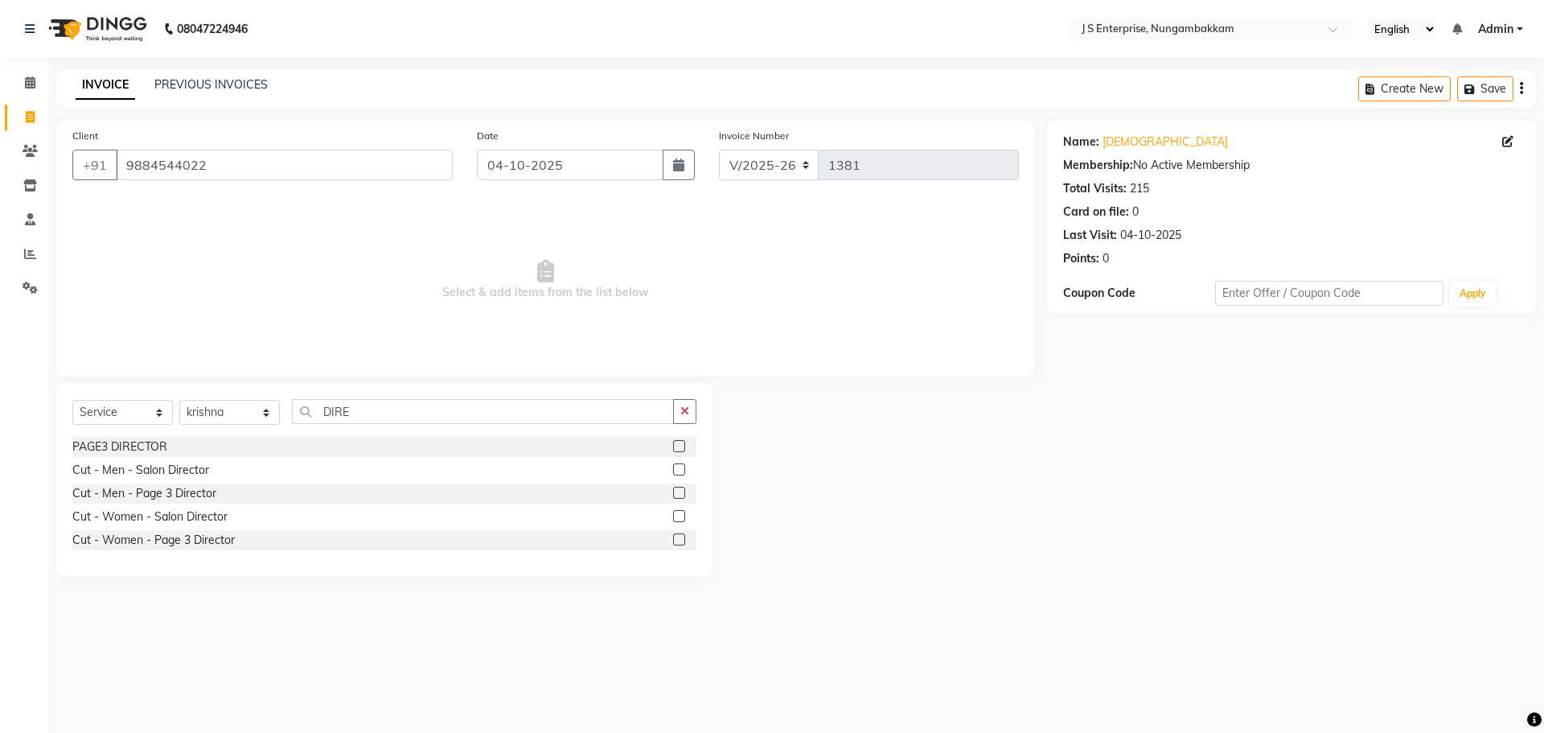
click at [680, 488] on label at bounding box center [679, 492] width 12 height 12
click at [680, 488] on input "checkbox" at bounding box center [678, 493] width 10 height 10
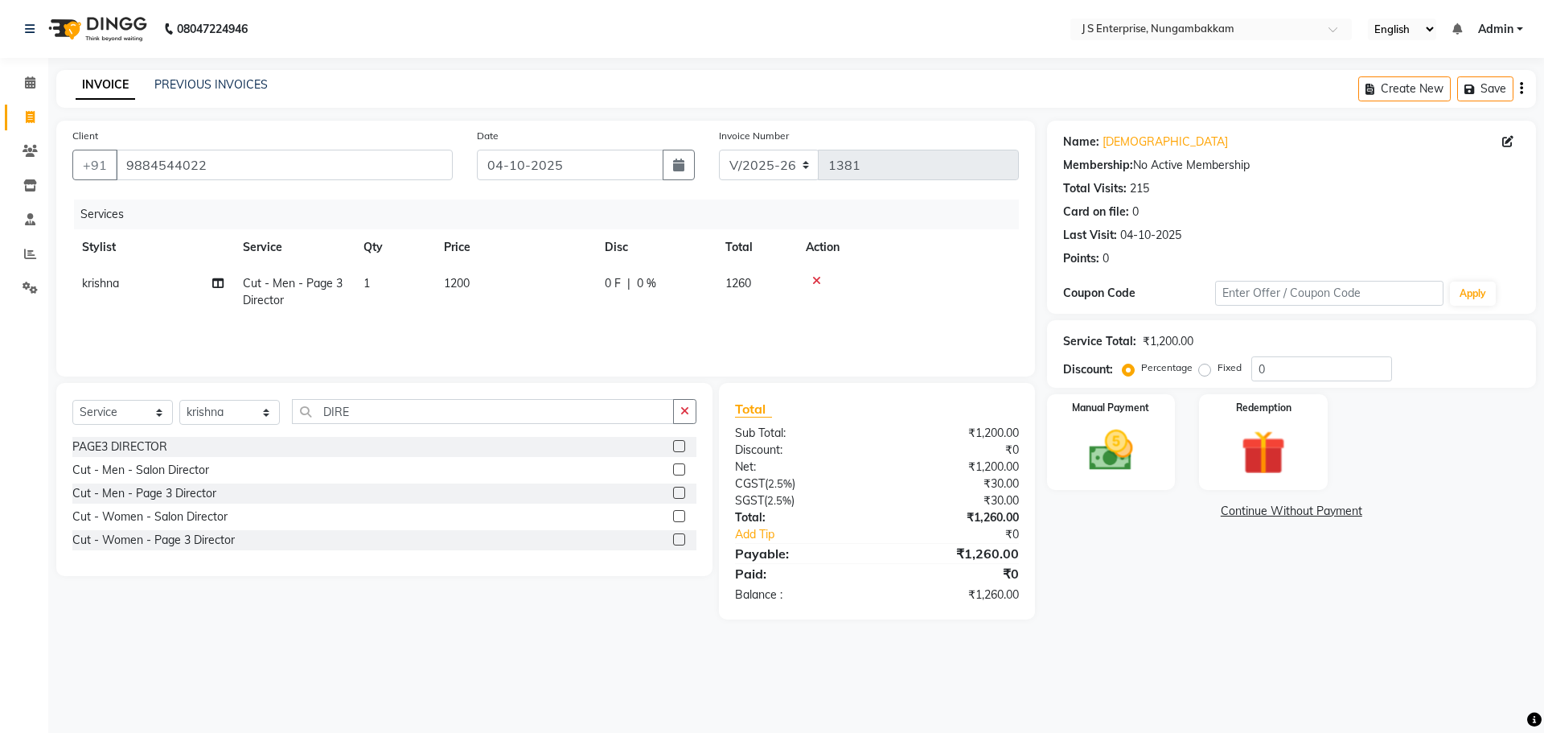
click at [819, 283] on icon at bounding box center [816, 280] width 9 height 11
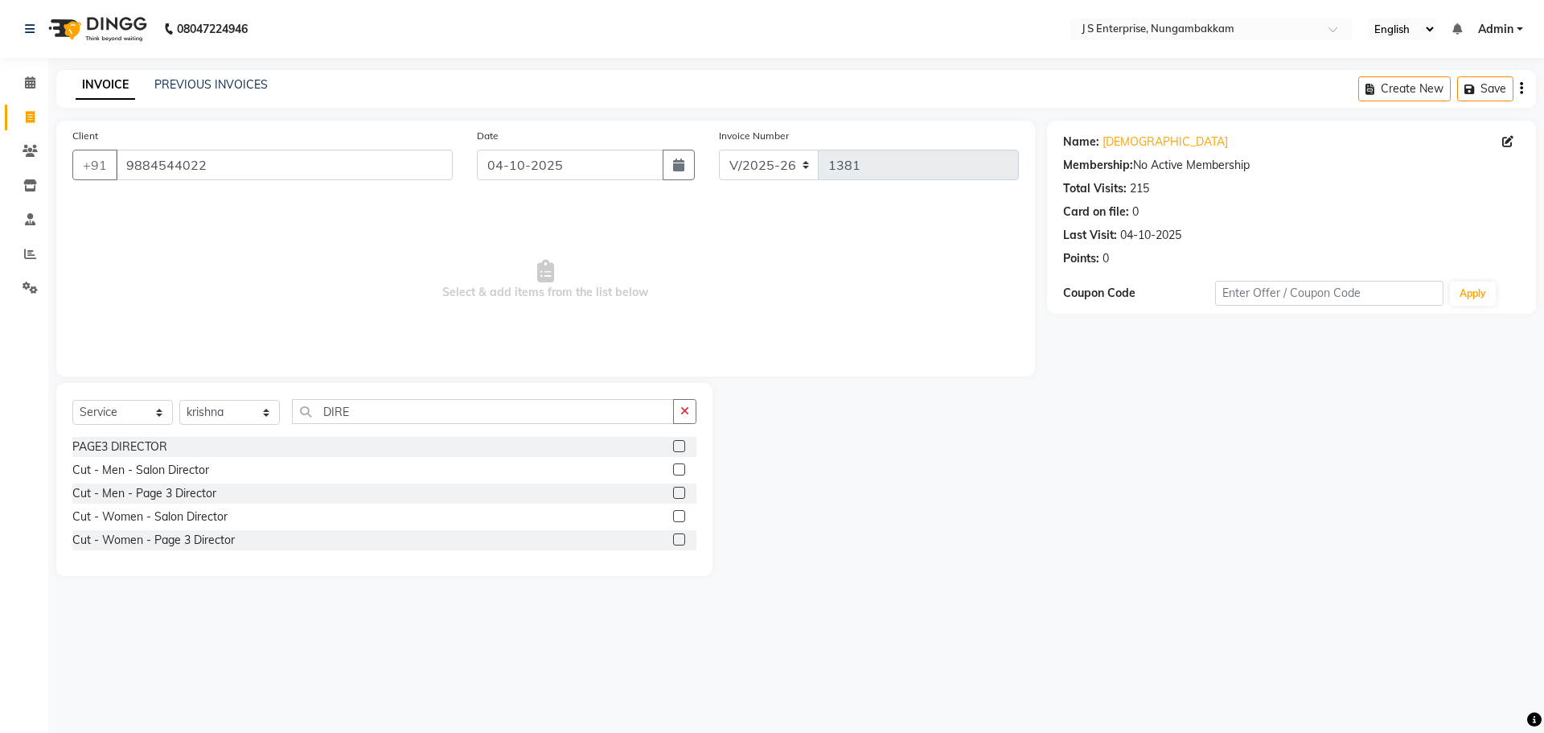
click at [678, 493] on label at bounding box center [679, 492] width 12 height 12
click at [678, 493] on input "checkbox" at bounding box center [678, 493] width 10 height 10
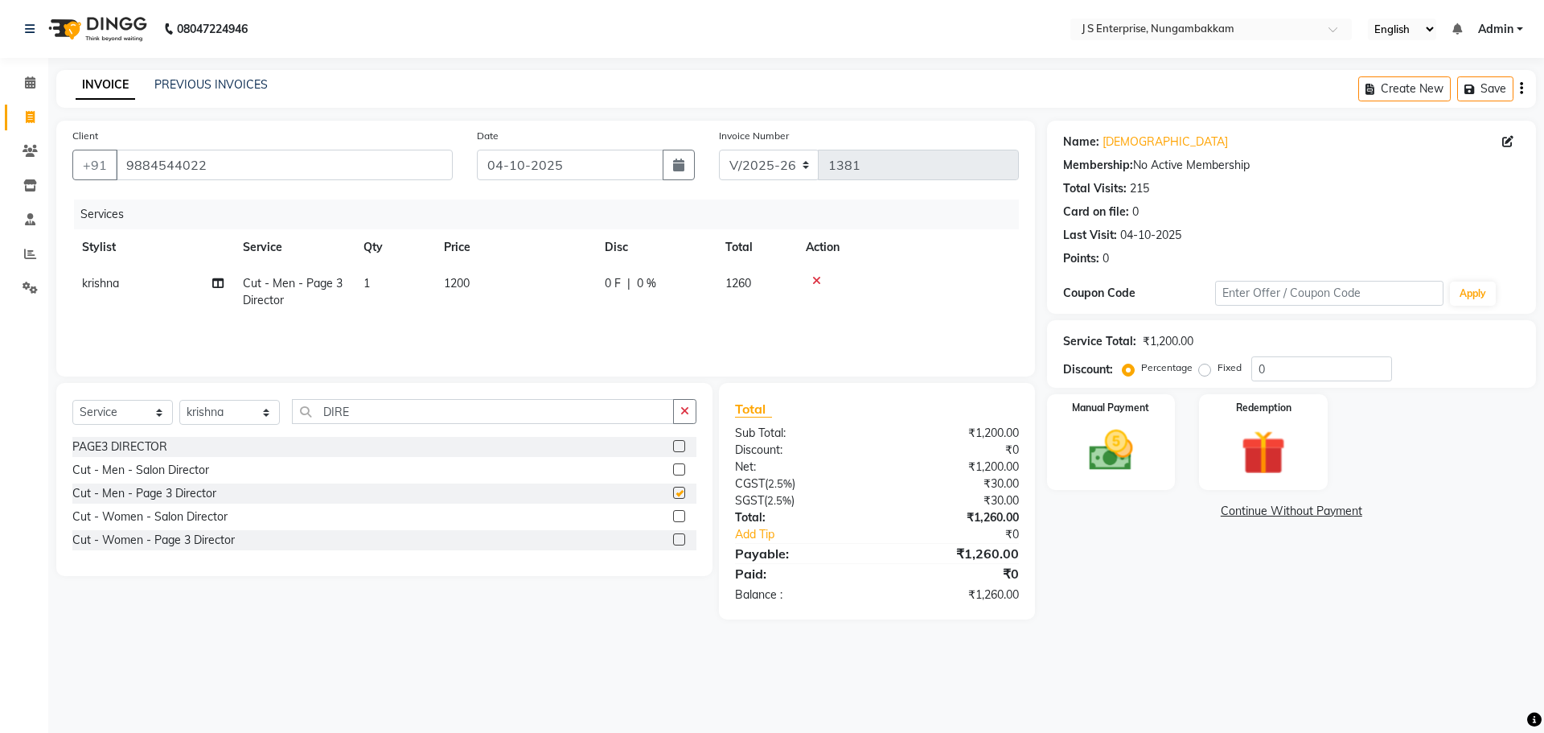
checkbox input "false"
drag, startPoint x: 815, startPoint y: 281, endPoint x: 864, endPoint y: 273, distance: 48.9
click at [833, 280] on div at bounding box center [907, 280] width 203 height 11
click at [818, 279] on icon at bounding box center [816, 280] width 9 height 11
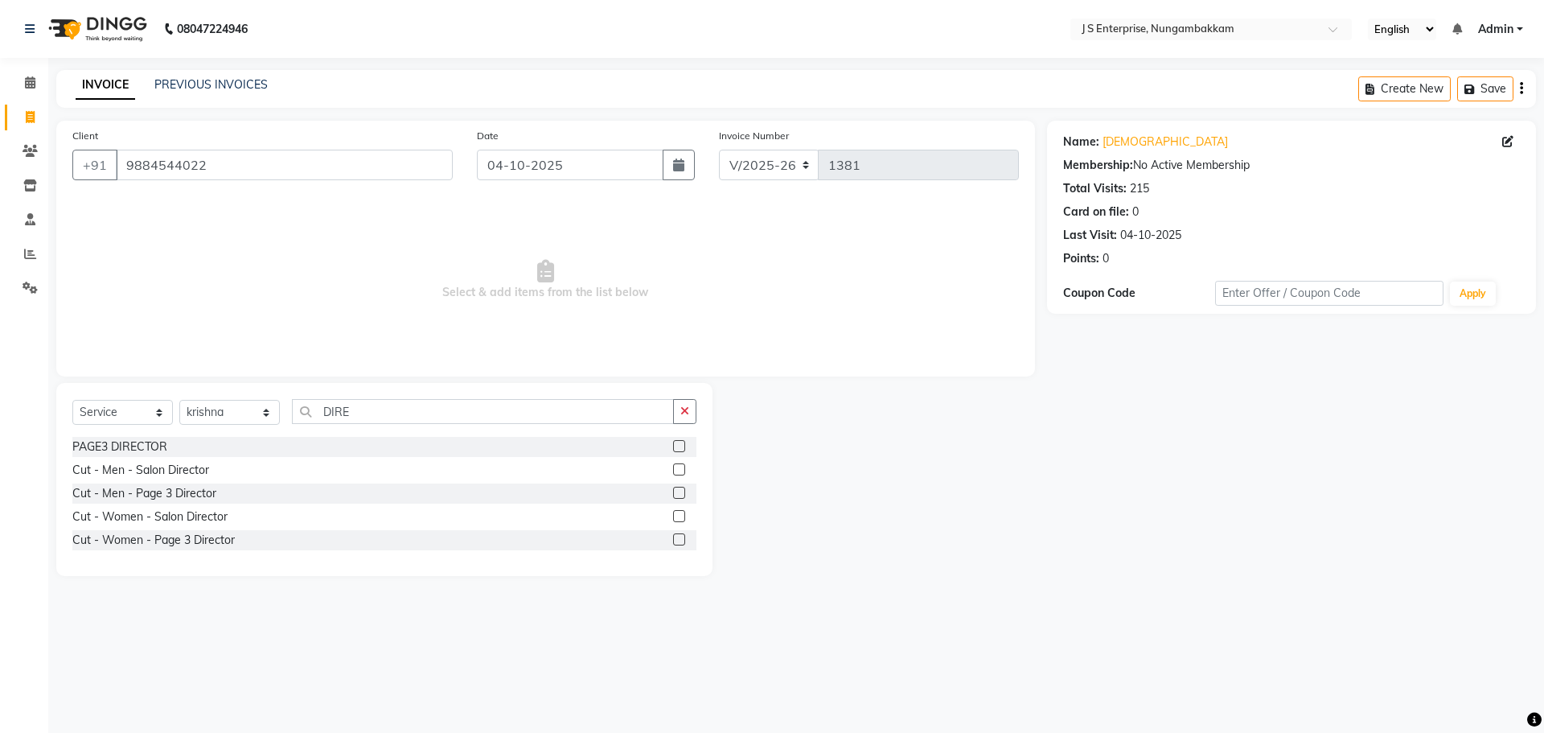
click at [677, 467] on label at bounding box center [679, 469] width 12 height 12
click at [677, 467] on input "checkbox" at bounding box center [678, 470] width 10 height 10
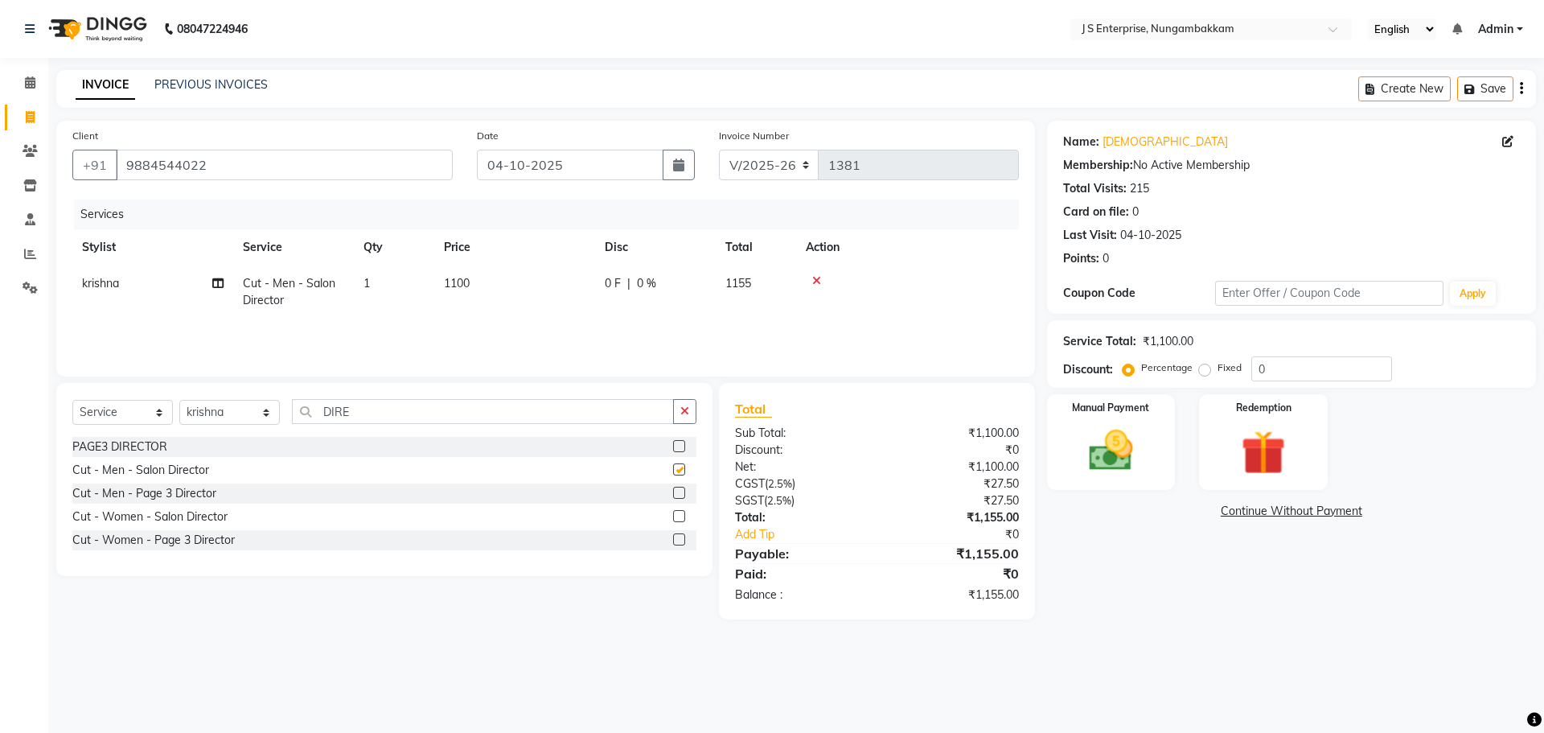
checkbox input "false"
click at [814, 281] on icon at bounding box center [816, 280] width 9 height 11
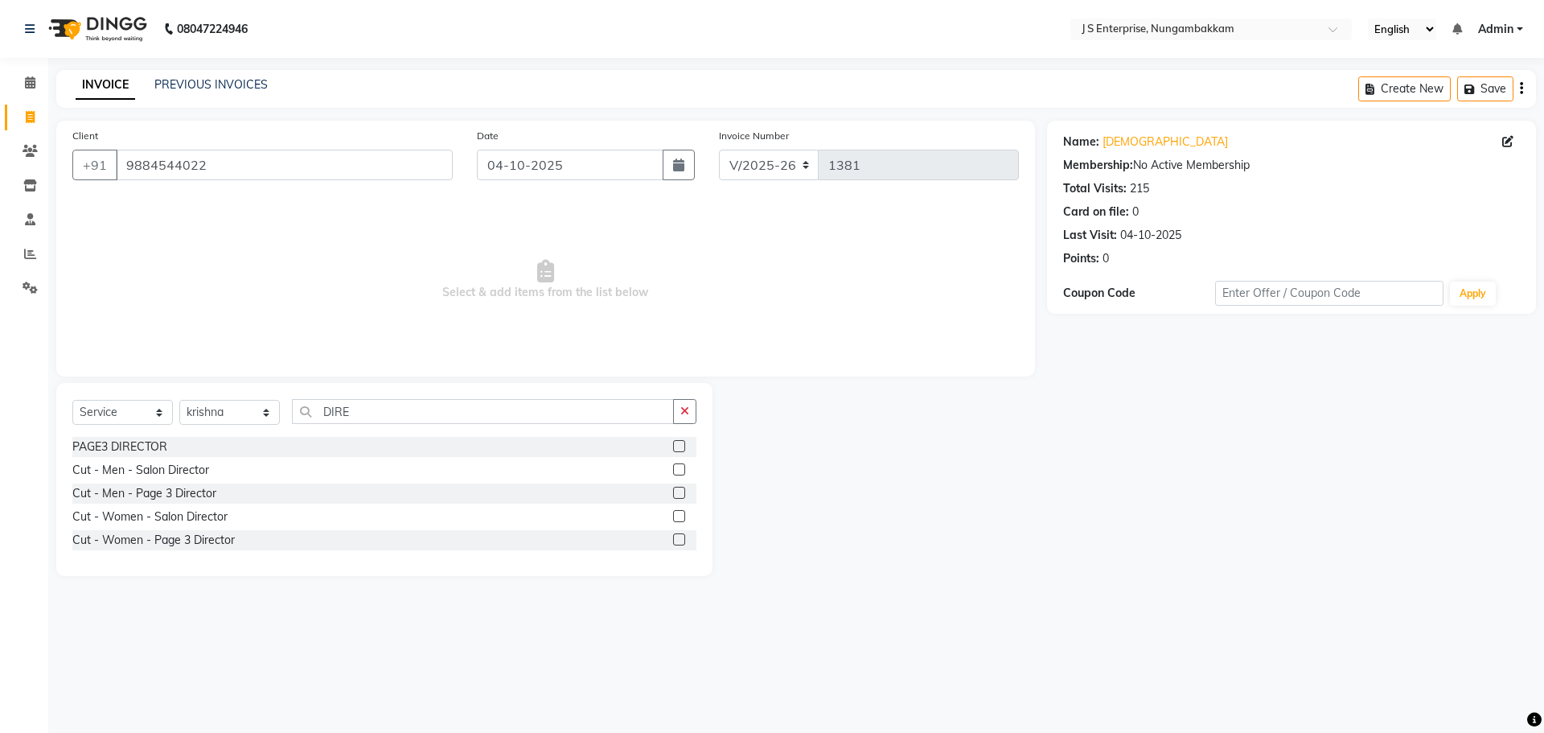
click at [677, 491] on label at bounding box center [679, 492] width 12 height 12
click at [677, 491] on input "checkbox" at bounding box center [678, 493] width 10 height 10
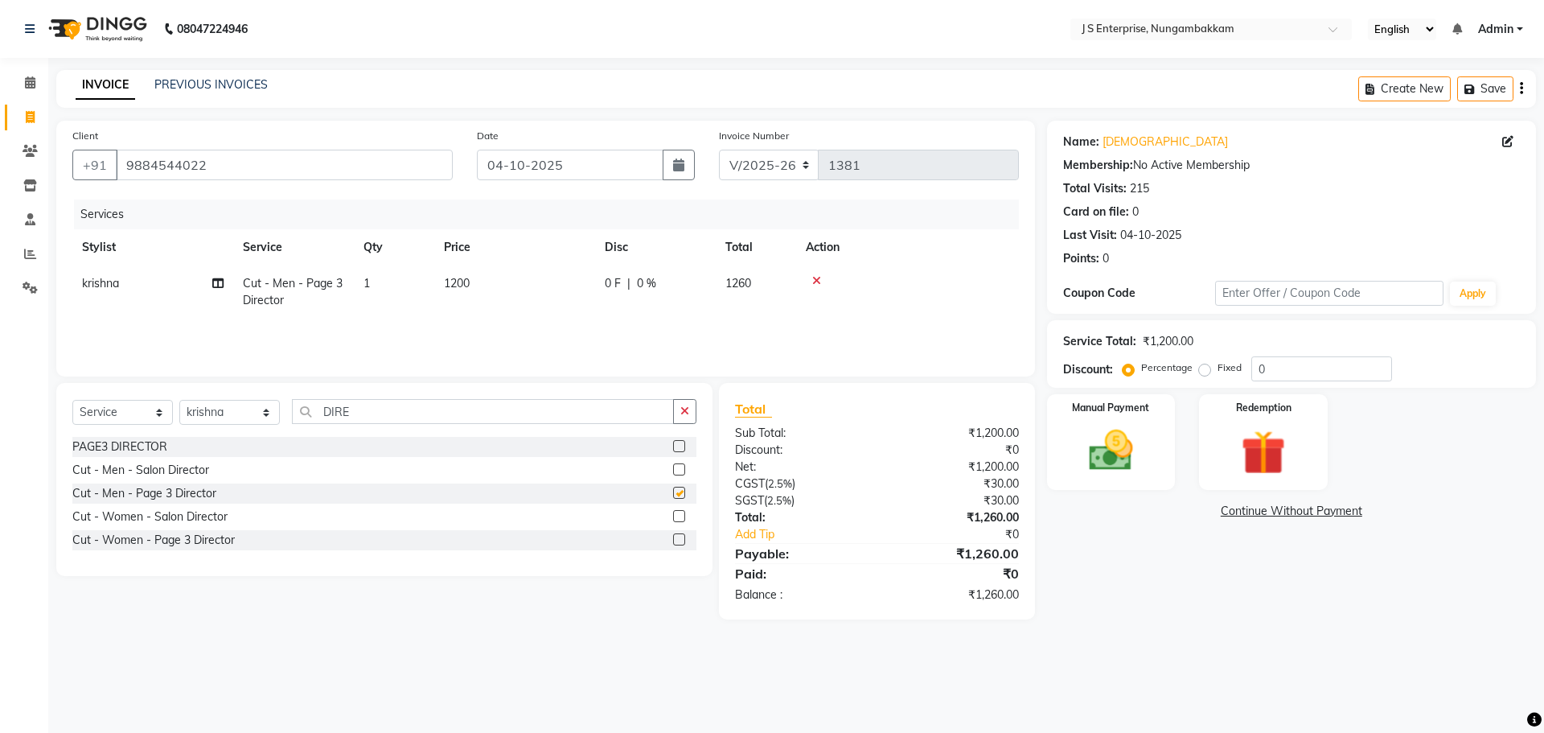
checkbox input "false"
click at [494, 280] on td "1200" at bounding box center [514, 291] width 161 height 53
select select "63765"
click at [551, 289] on input "1200" at bounding box center [590, 287] width 142 height 25
type input "1500"
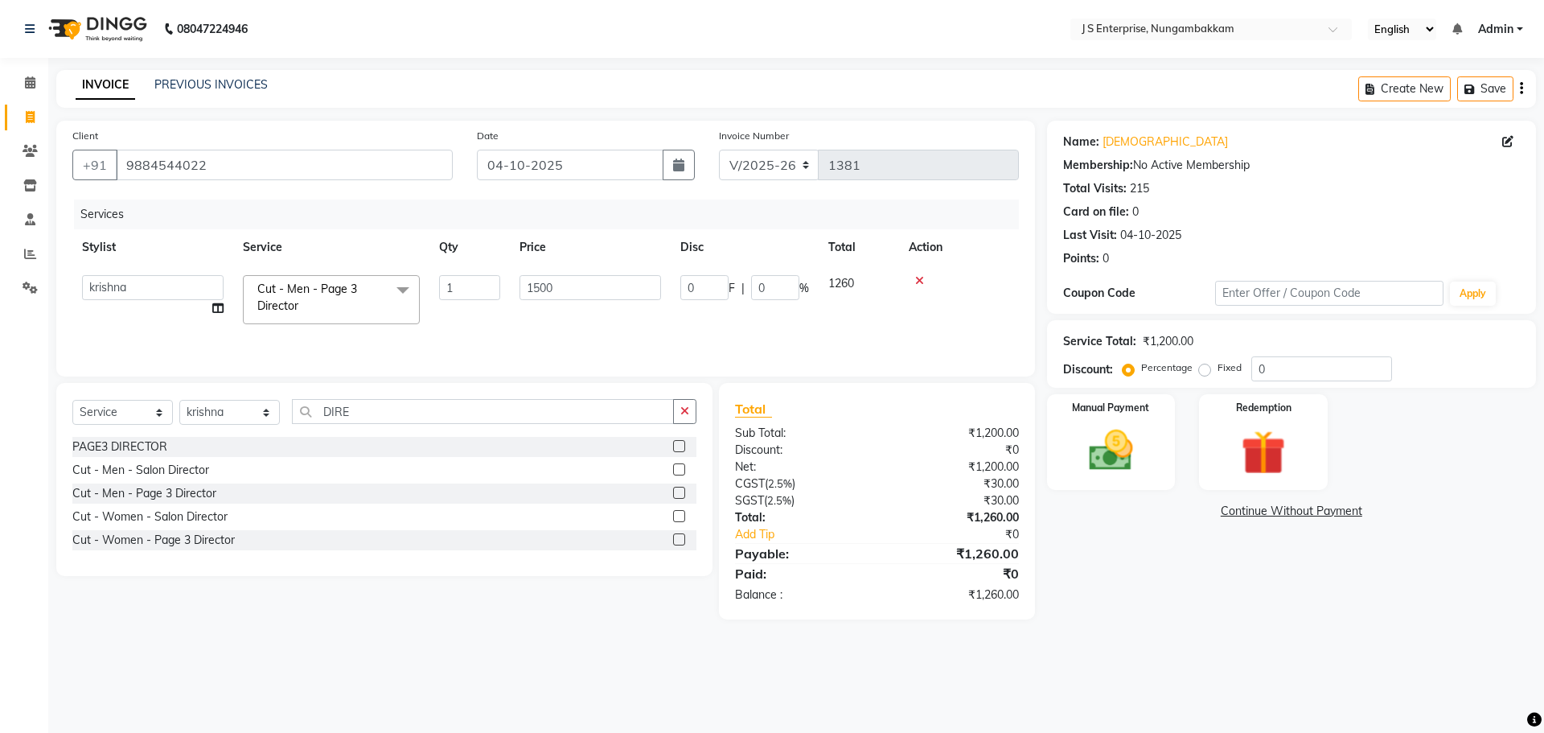
click at [1178, 629] on main "INVOICE PREVIOUS INVOICES Create New Save Client [PHONE_NUMBER] Date [DATE] Inv…" at bounding box center [796, 356] width 1496 height 573
click at [265, 412] on select "Select Stylist [PERSON_NAME] [PERSON_NAME] [PERSON_NAME] [PERSON_NAME] krishna …" at bounding box center [229, 412] width 101 height 25
select select "72804"
click at [179, 400] on select "Select Stylist [PERSON_NAME] [PERSON_NAME] [PERSON_NAME] [PERSON_NAME] krishna …" at bounding box center [229, 412] width 101 height 25
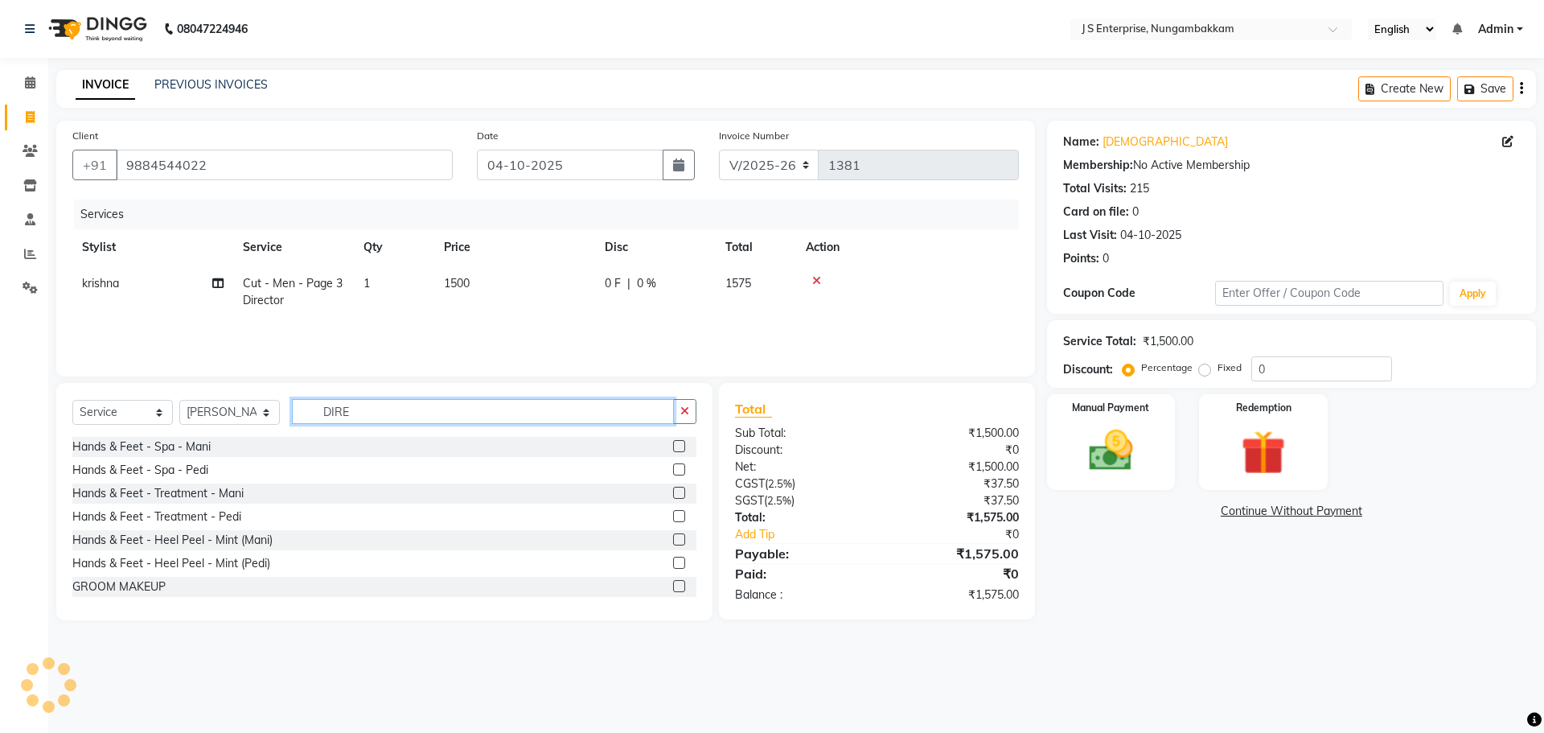
click at [372, 406] on input "DIRE" at bounding box center [483, 411] width 382 height 25
type input "D"
type input "BEARD"
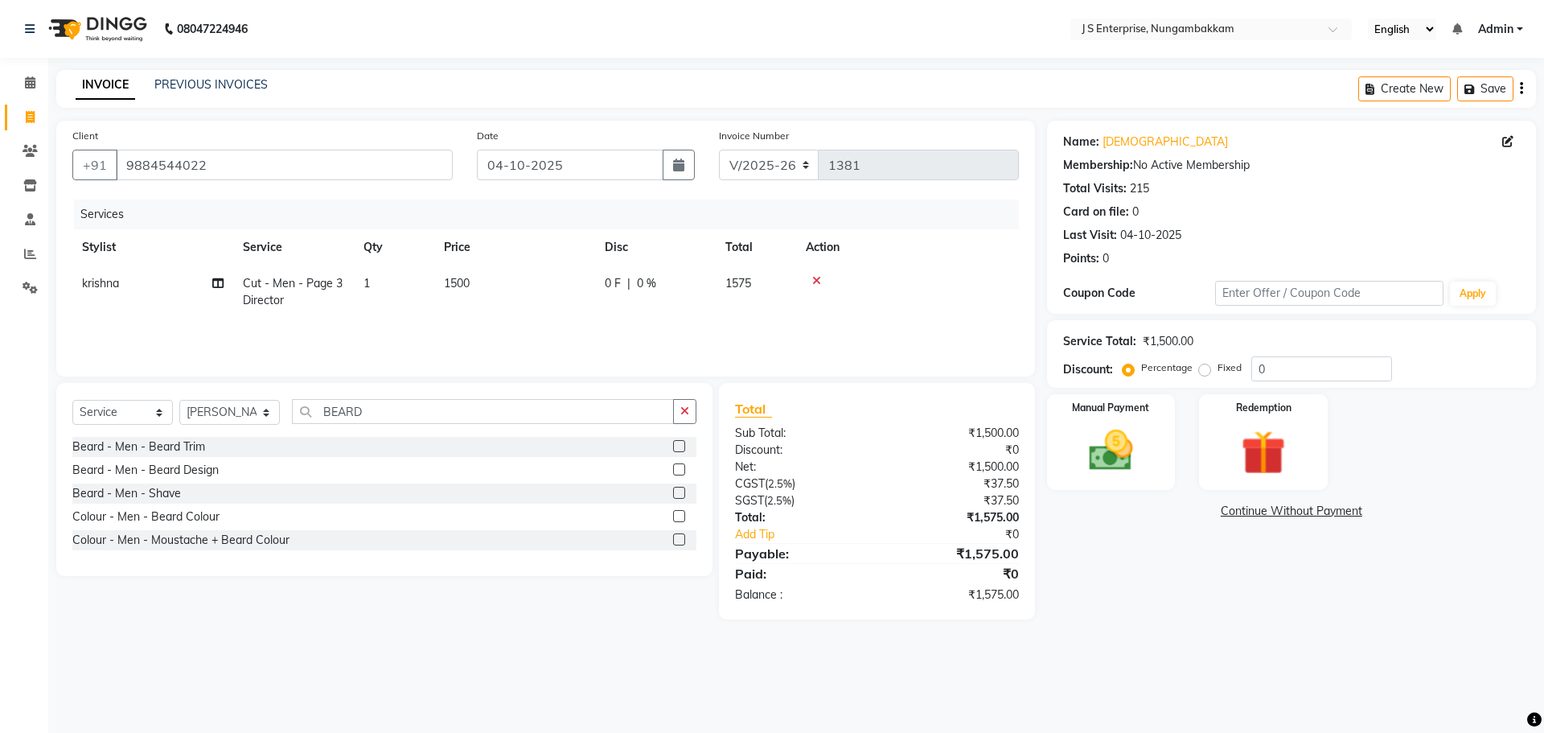
click at [676, 469] on label at bounding box center [679, 469] width 12 height 12
click at [676, 469] on input "checkbox" at bounding box center [678, 470] width 10 height 10
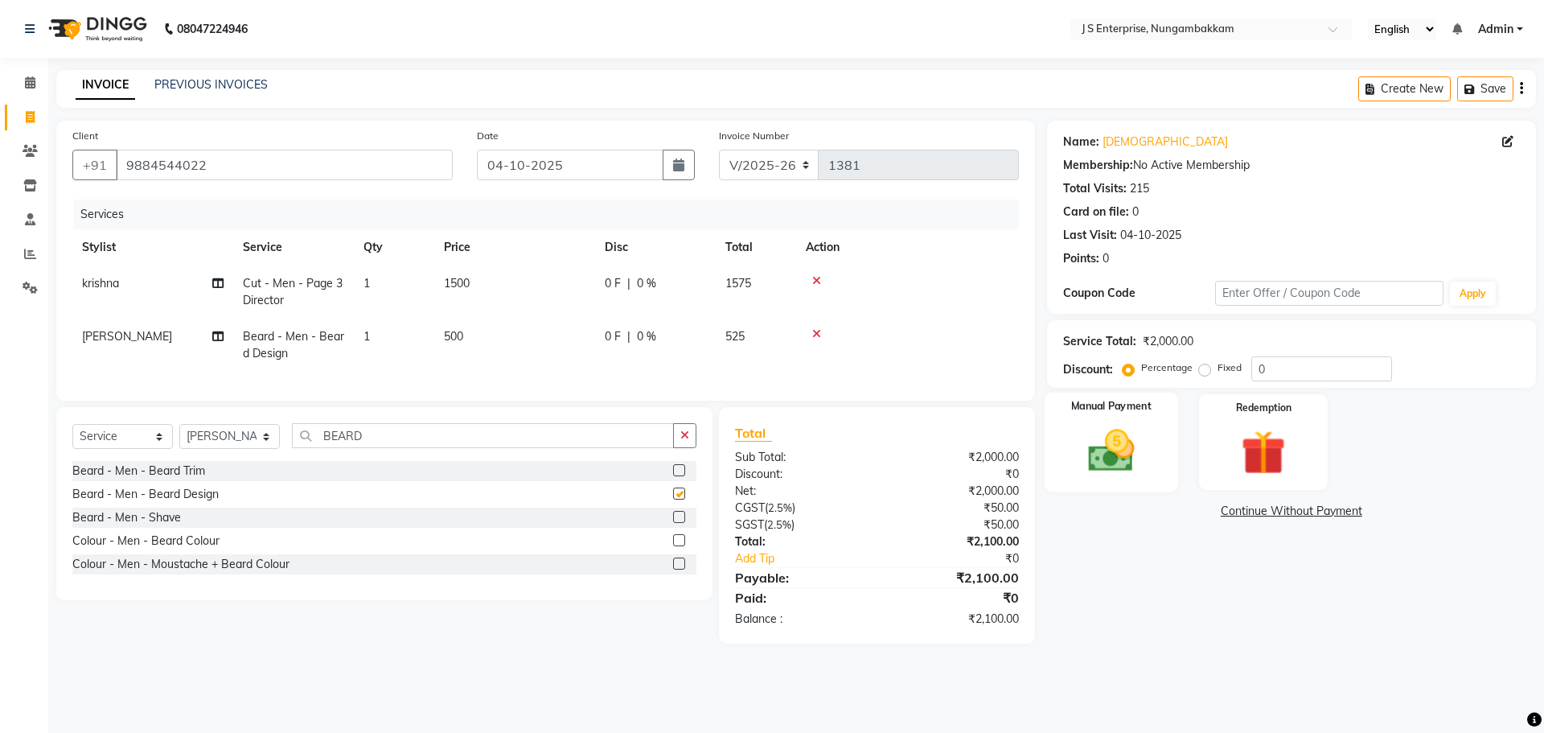
checkbox input "false"
click at [1141, 438] on img at bounding box center [1110, 450] width 75 height 53
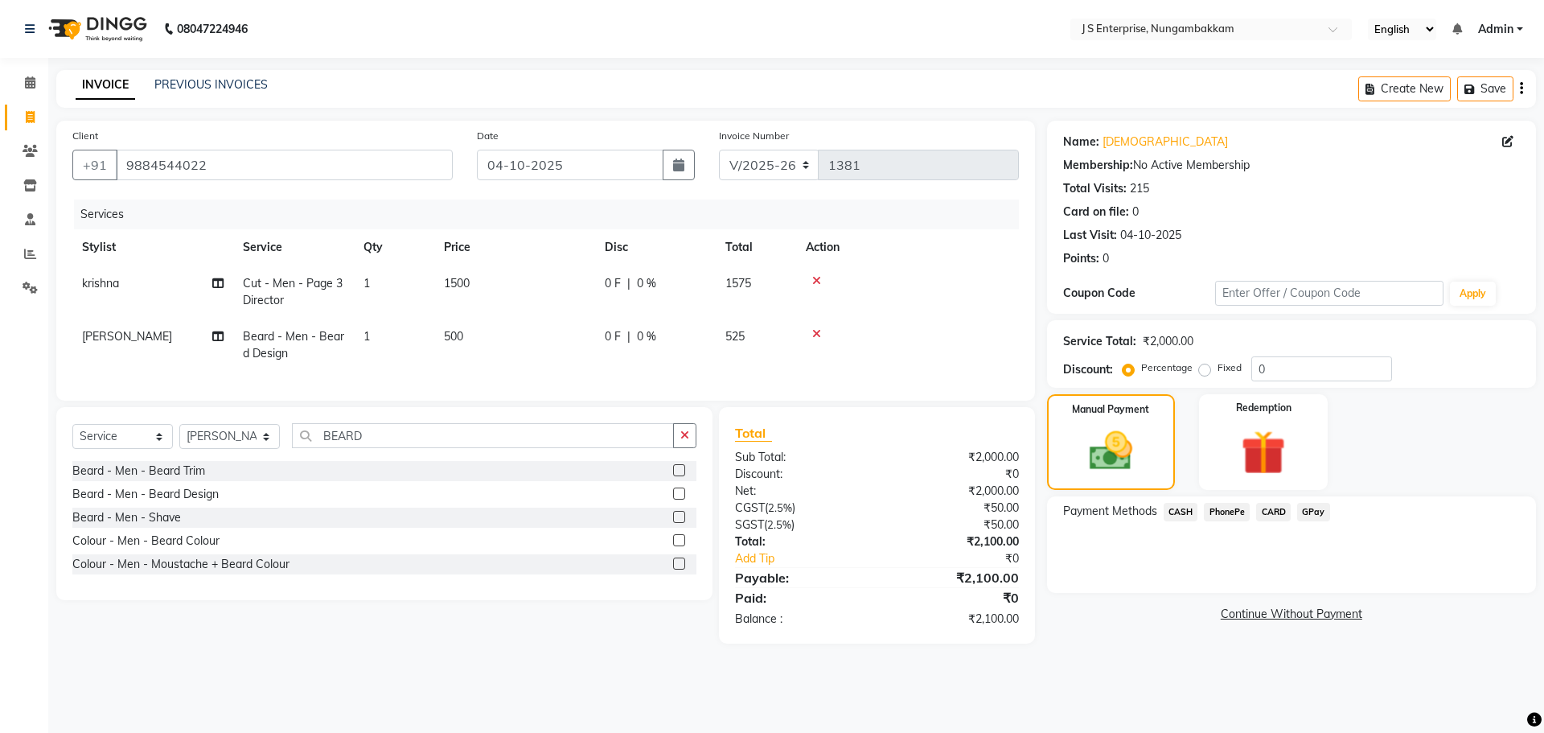
drag, startPoint x: 1303, startPoint y: 511, endPoint x: 1299, endPoint y: 524, distance: 14.0
click at [1303, 511] on span "GPay" at bounding box center [1313, 512] width 33 height 18
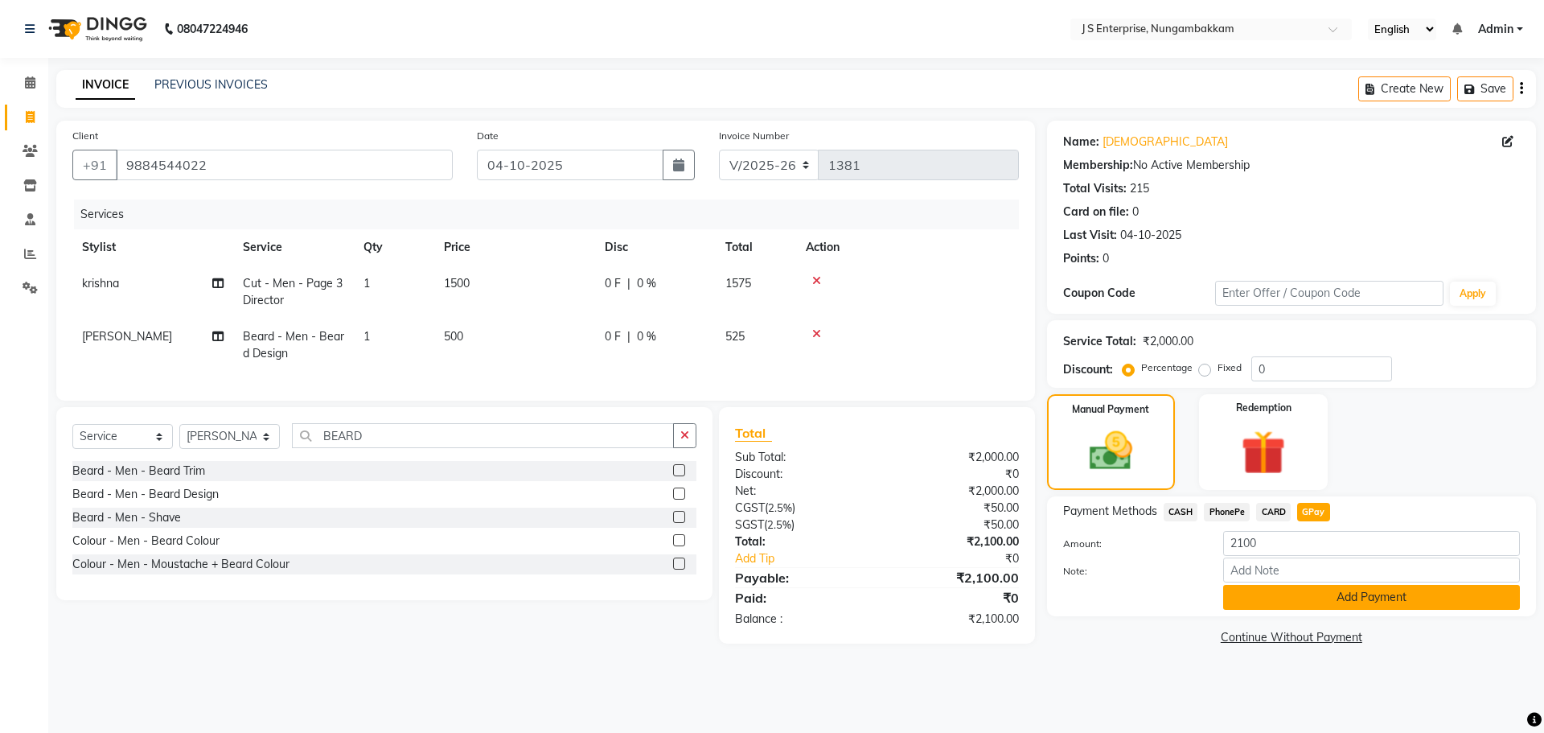
click at [1342, 598] on button "Add Payment" at bounding box center [1371, 597] width 297 height 25
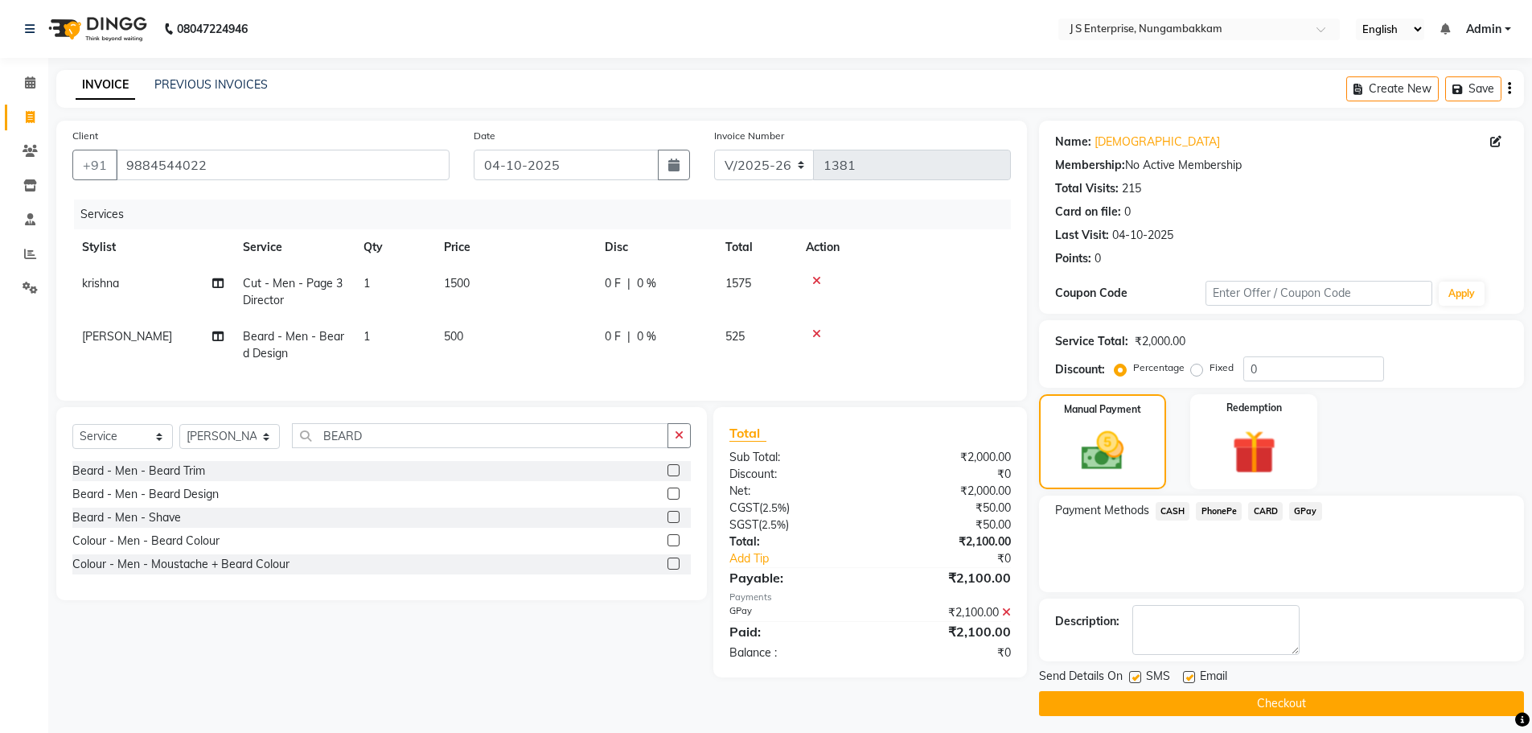
click at [1291, 707] on button "Checkout" at bounding box center [1281, 703] width 485 height 25
